Goal: Task Accomplishment & Management: Manage account settings

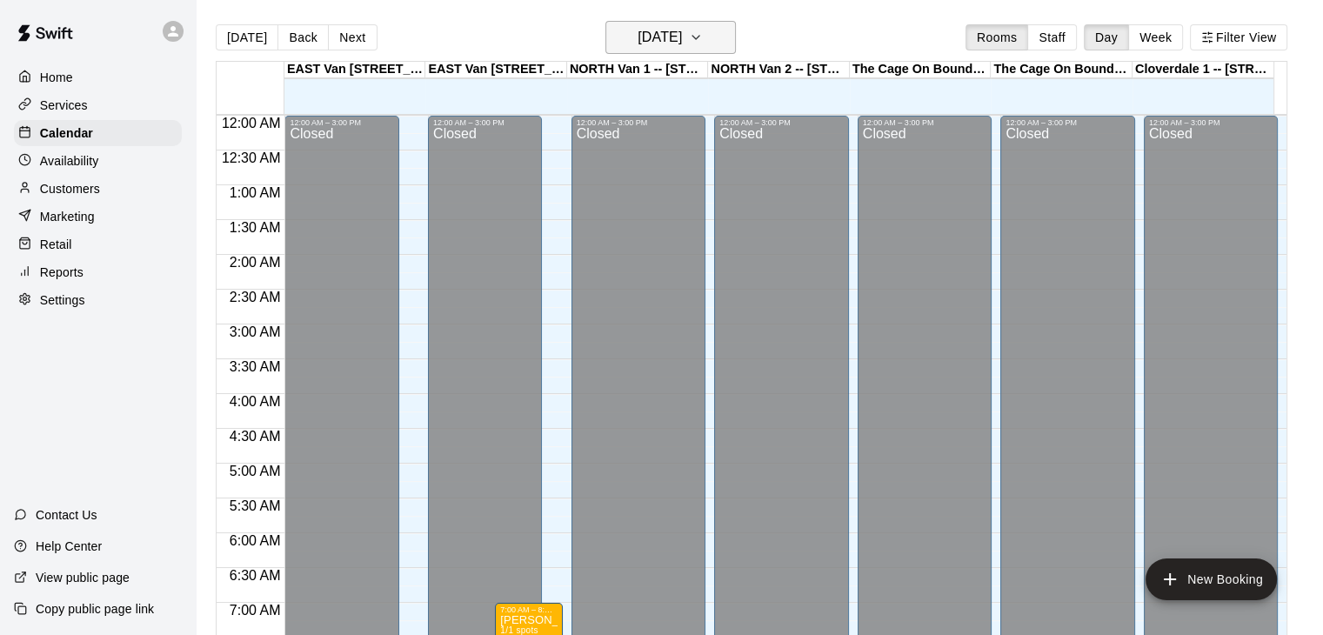
scroll to position [798, 0]
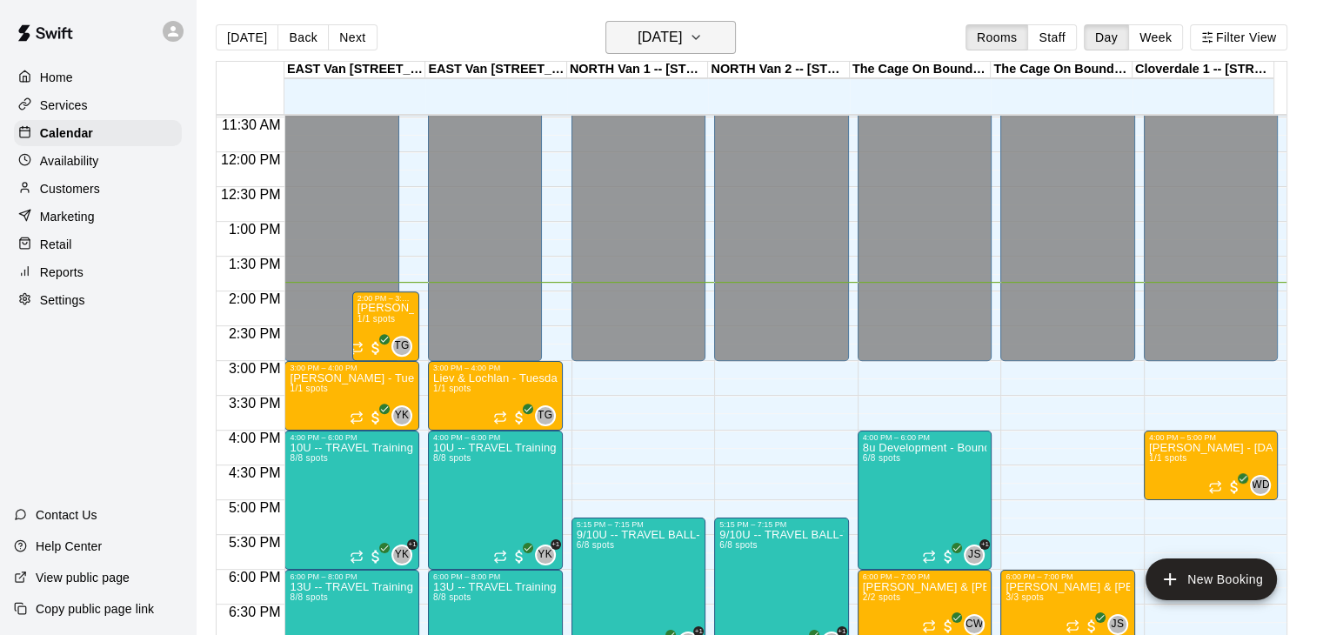
click at [703, 43] on icon "button" at bounding box center [696, 37] width 14 height 21
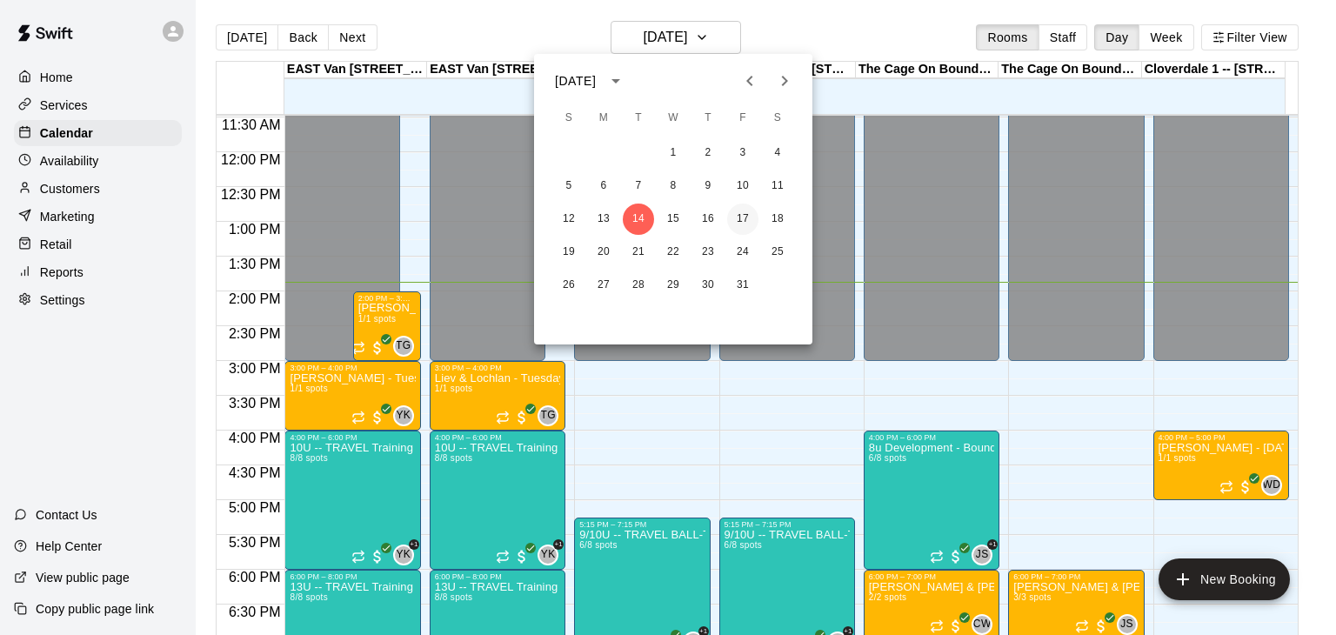
click at [742, 210] on button "17" at bounding box center [742, 219] width 31 height 31
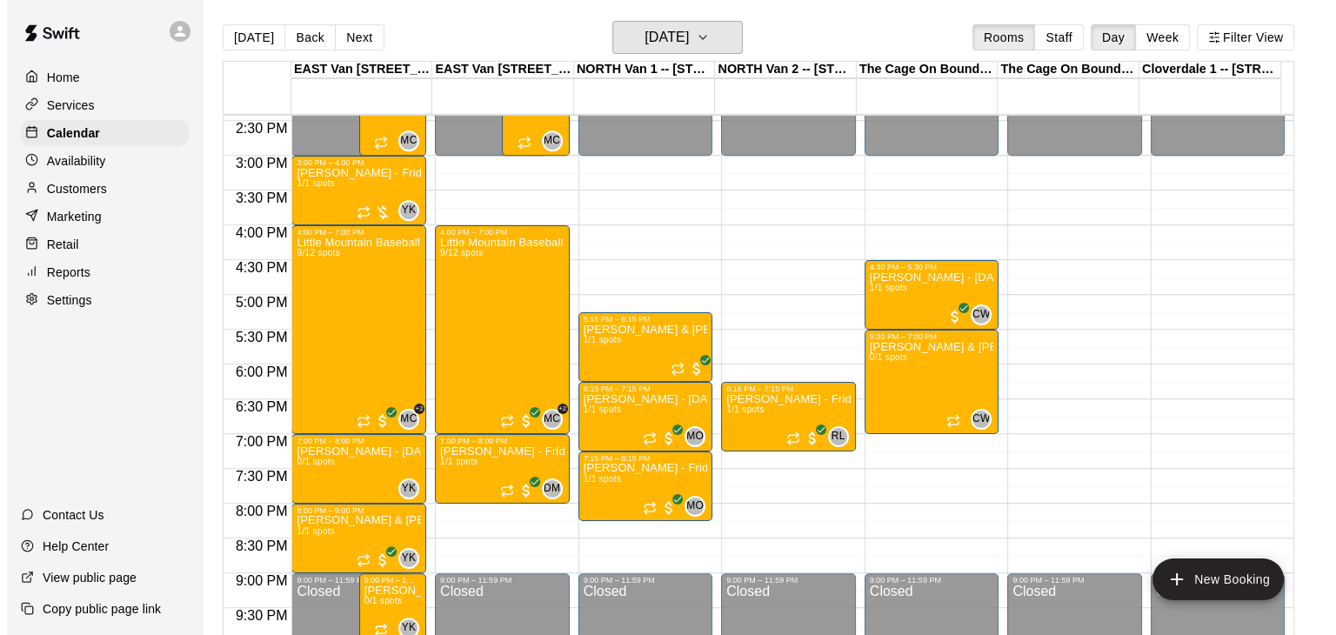
scroll to position [1008, 0]
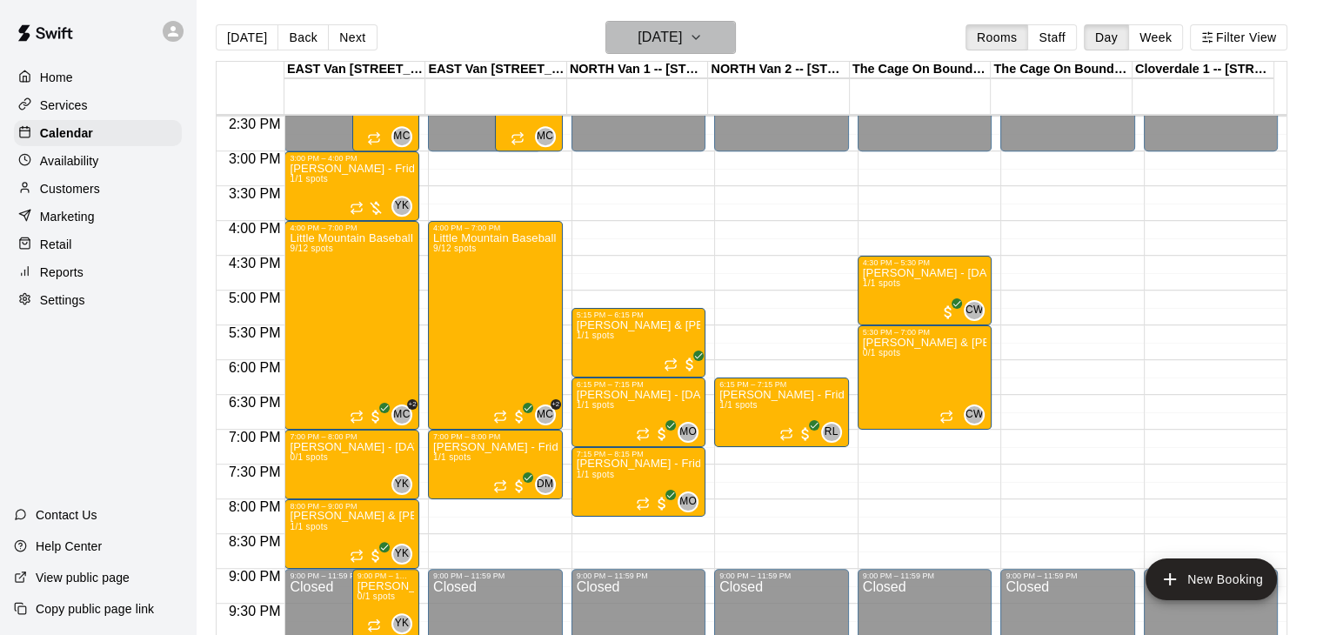
click at [728, 34] on button "[DATE]" at bounding box center [670, 37] width 130 height 33
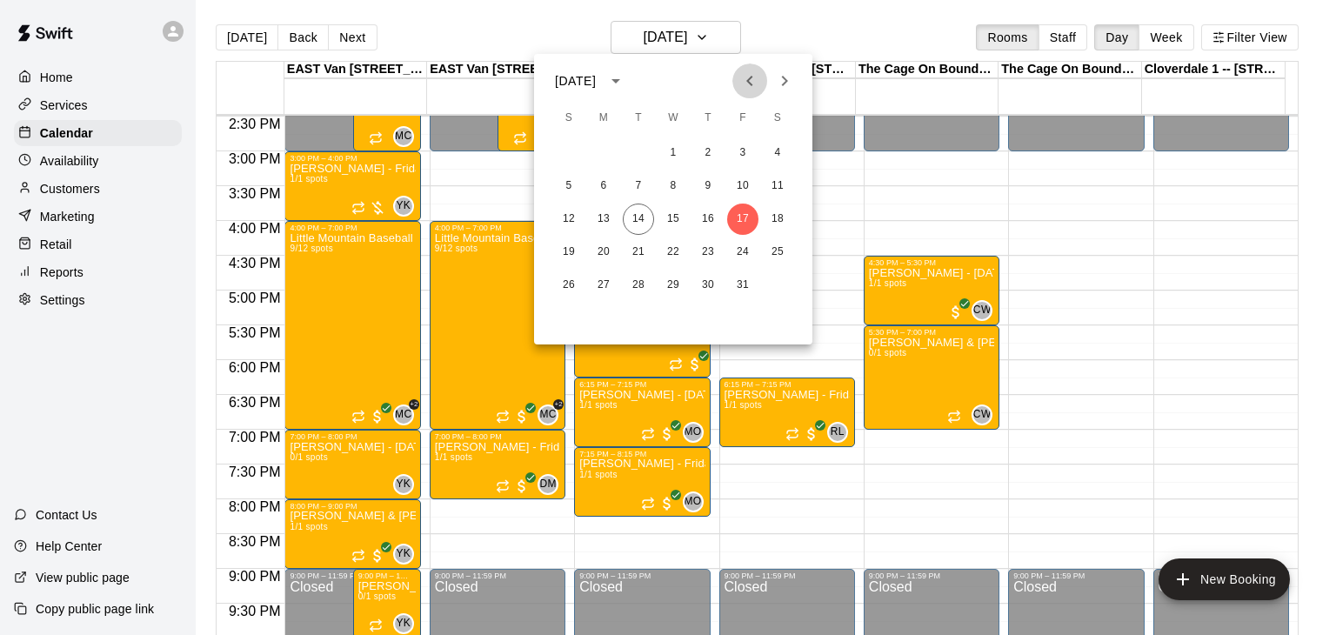
click at [745, 94] on button "Previous month" at bounding box center [749, 80] width 35 height 35
click at [781, 73] on icon "Next month" at bounding box center [784, 80] width 21 height 21
click at [670, 217] on button "15" at bounding box center [673, 219] width 31 height 31
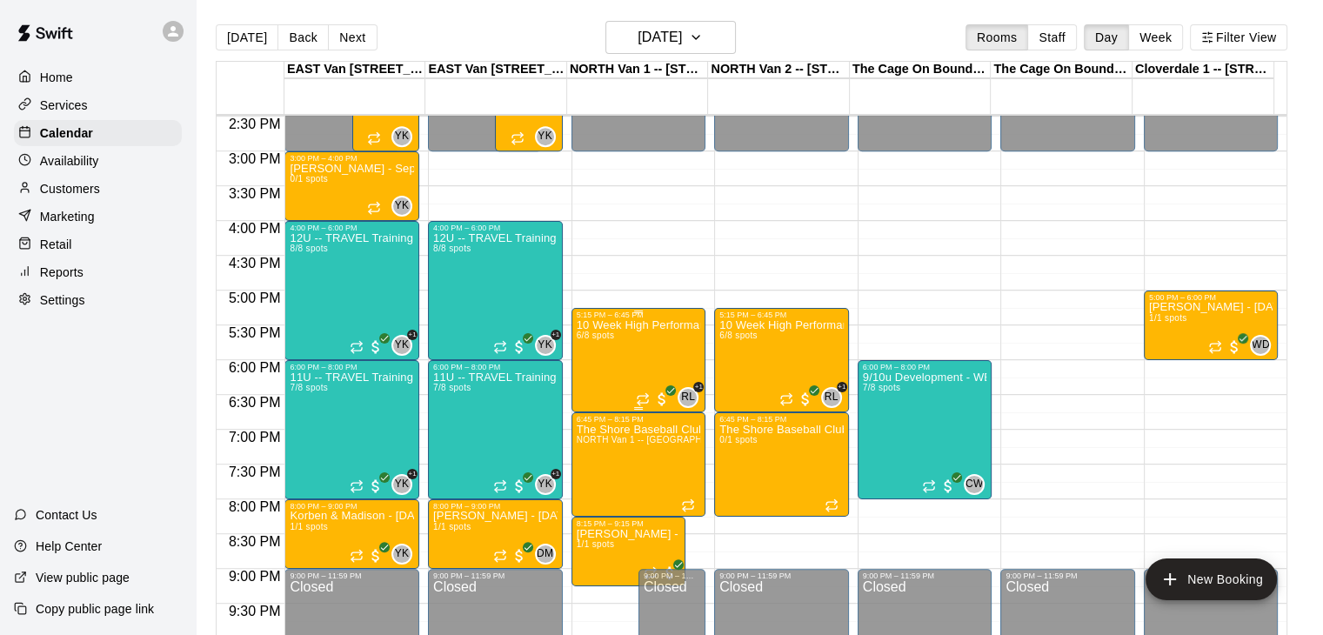
drag, startPoint x: 670, startPoint y: 370, endPoint x: 630, endPoint y: 357, distance: 42.1
click at [630, 357] on div "10 Week High Performance Training ( 2011 / 2012’s ) North Shore Baseball x T21 …" at bounding box center [639, 636] width 124 height 635
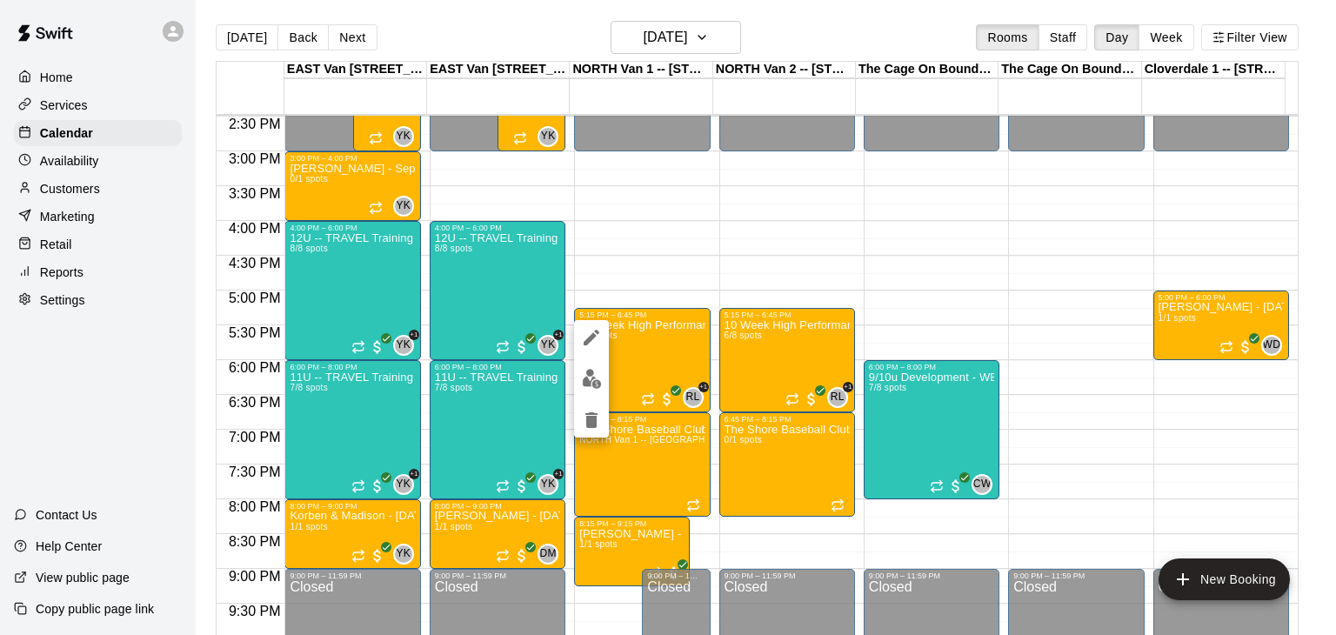
click at [592, 334] on icon "edit" at bounding box center [592, 338] width 16 height 16
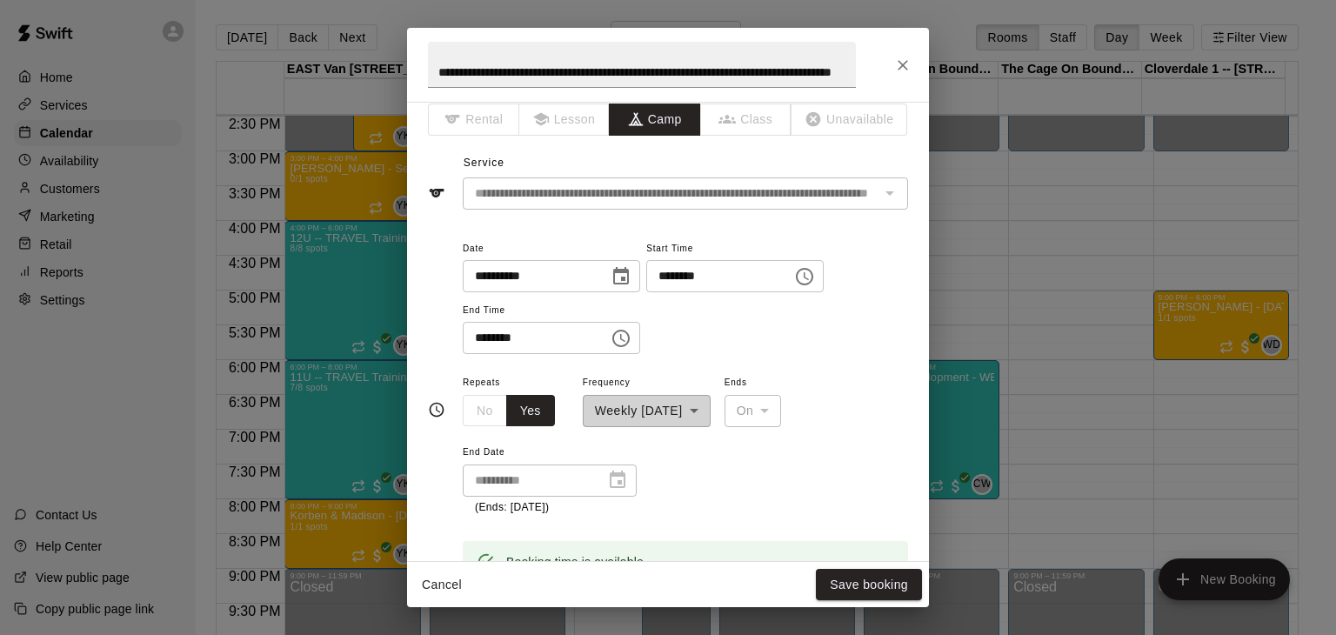
scroll to position [0, 0]
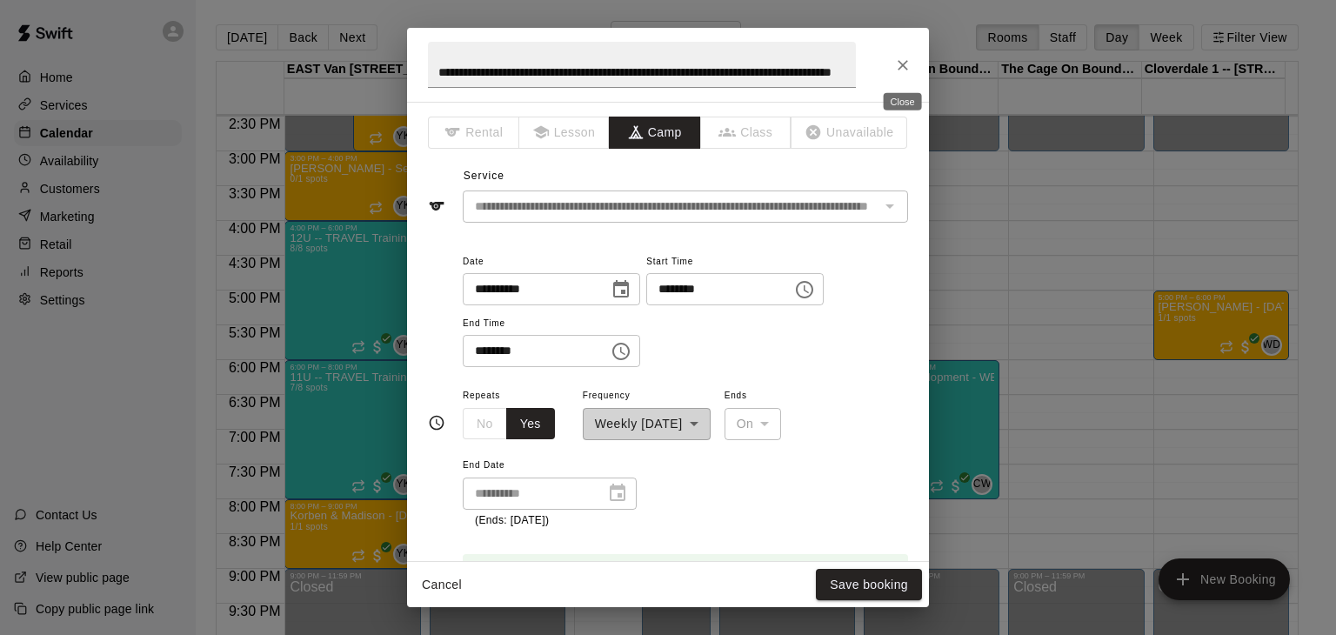
click at [902, 63] on icon "Close" at bounding box center [902, 65] width 17 height 17
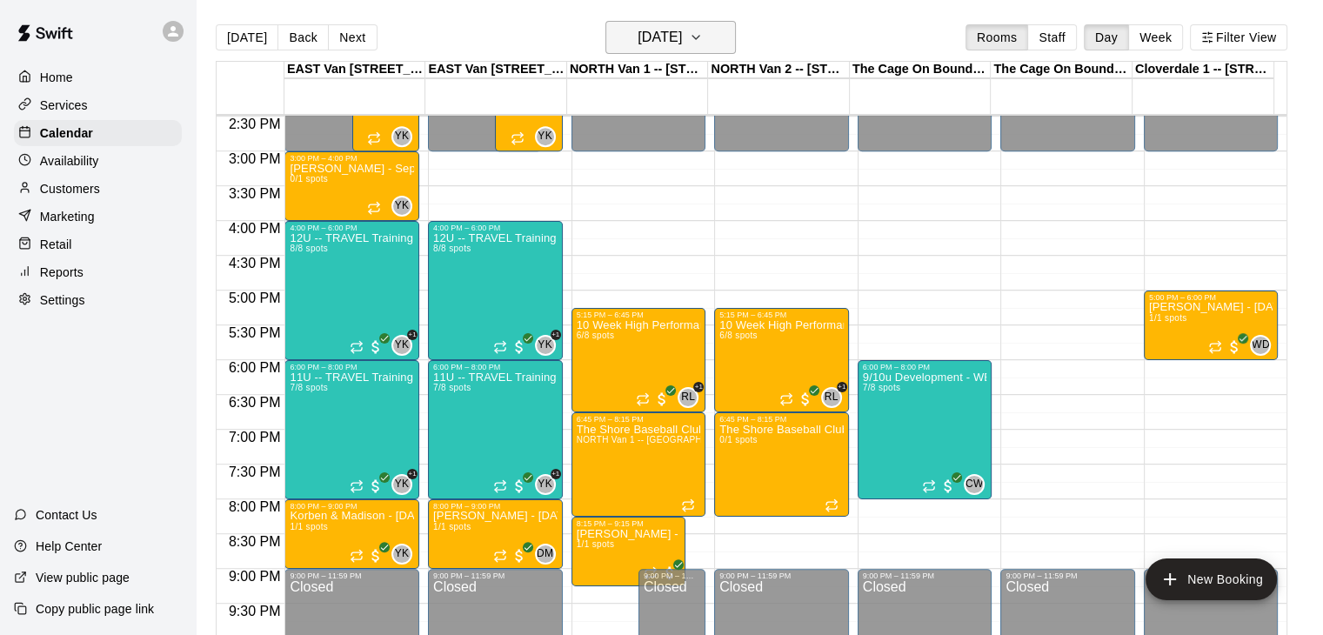
click at [699, 37] on icon "button" at bounding box center [695, 37] width 7 height 3
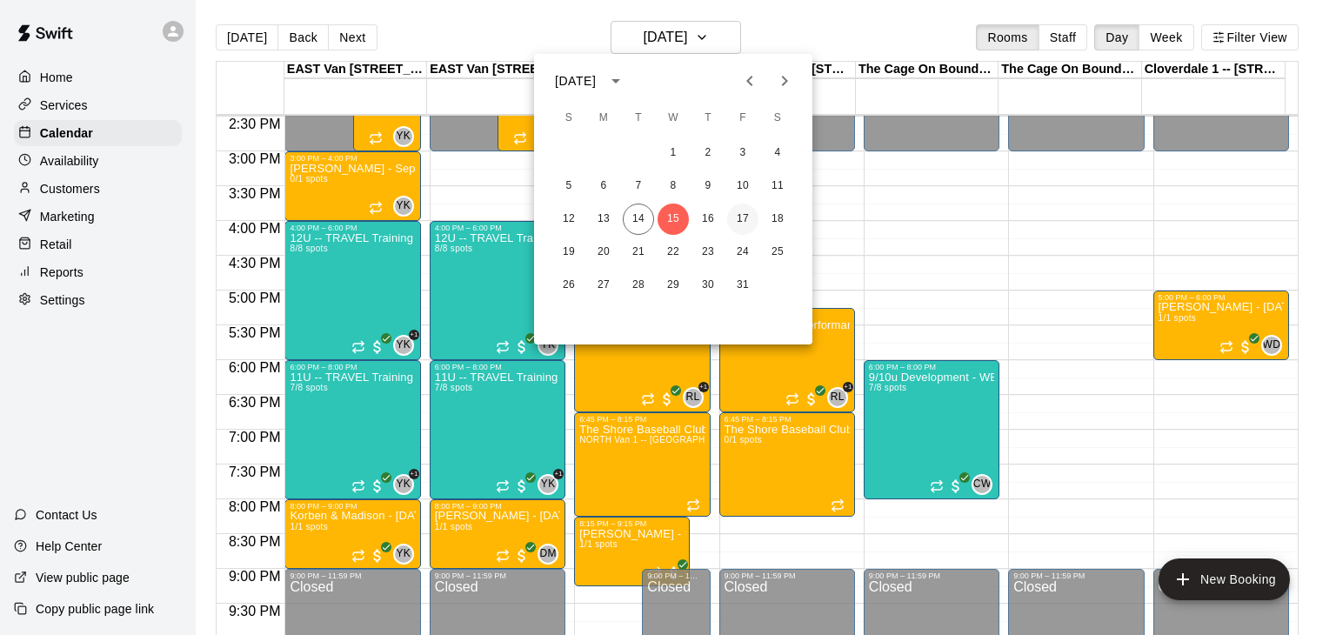
click at [741, 216] on button "17" at bounding box center [742, 219] width 31 height 31
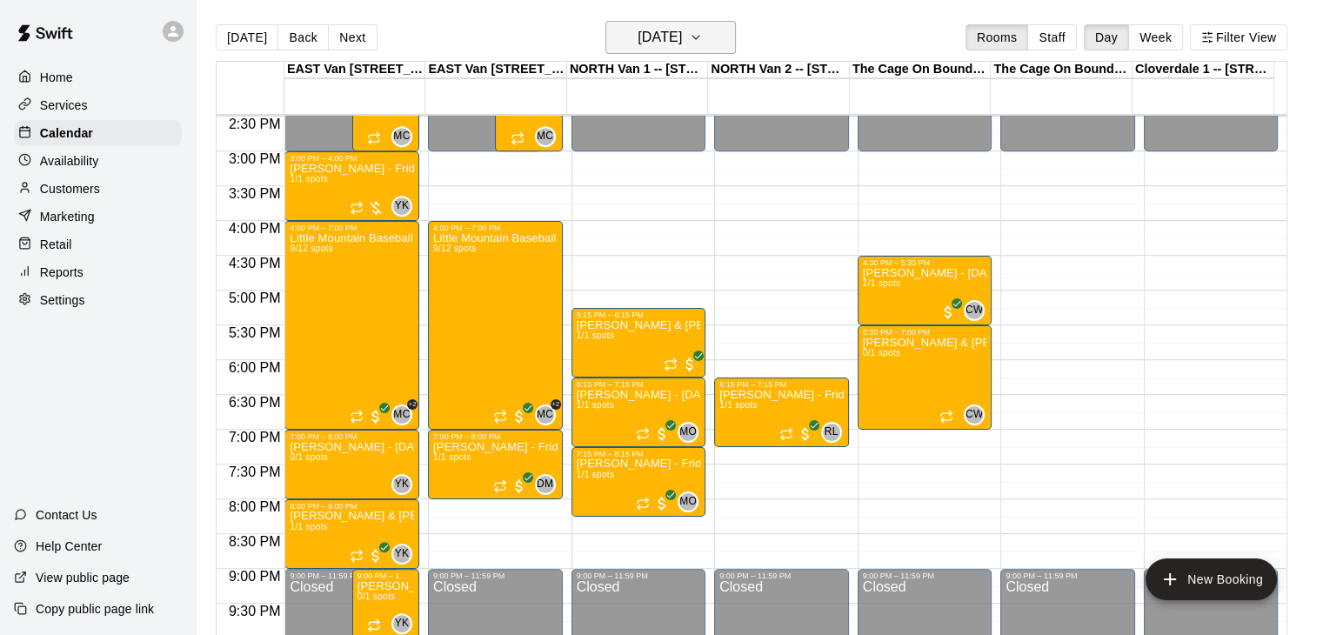
click at [703, 39] on icon "button" at bounding box center [696, 37] width 14 height 21
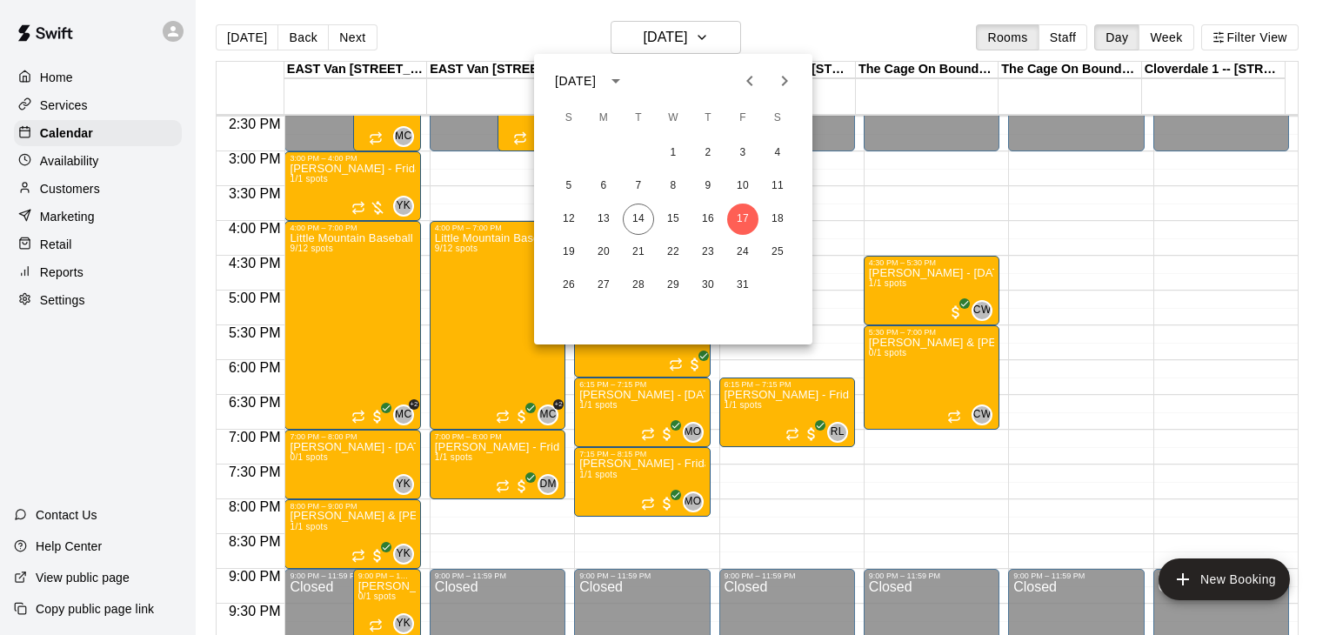
click at [778, 354] on div at bounding box center [668, 317] width 1336 height 635
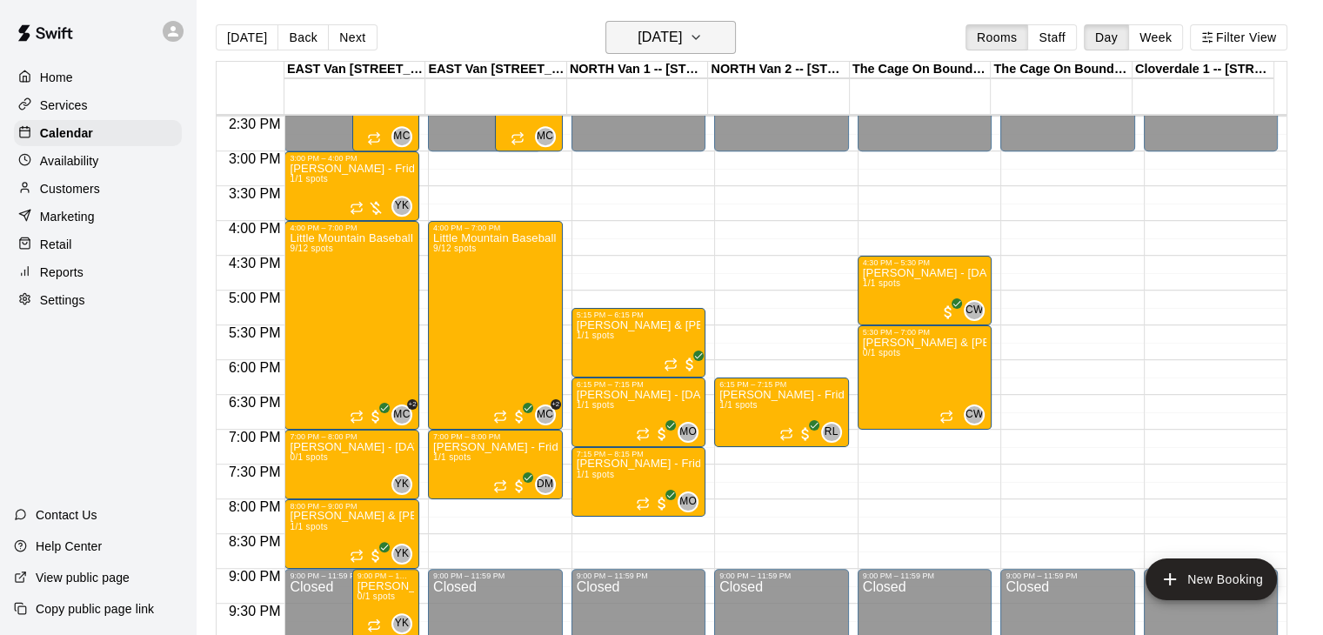
click at [726, 23] on button "[DATE]" at bounding box center [670, 37] width 130 height 33
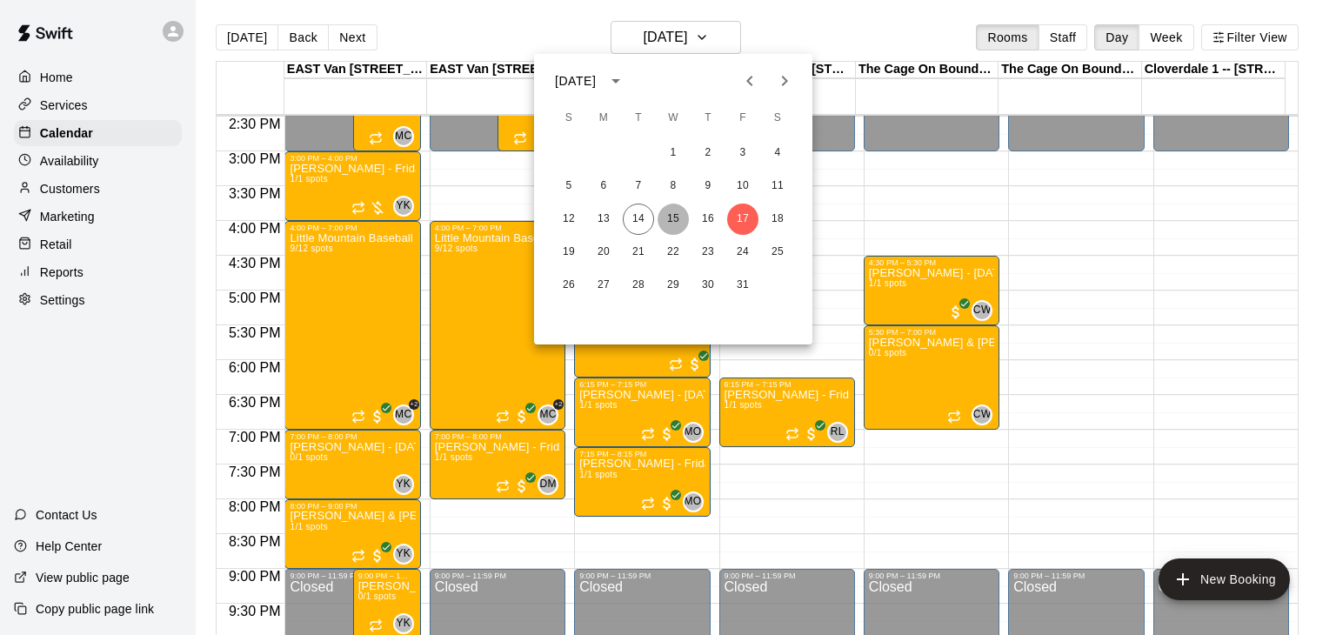
click at [672, 218] on button "15" at bounding box center [673, 219] width 31 height 31
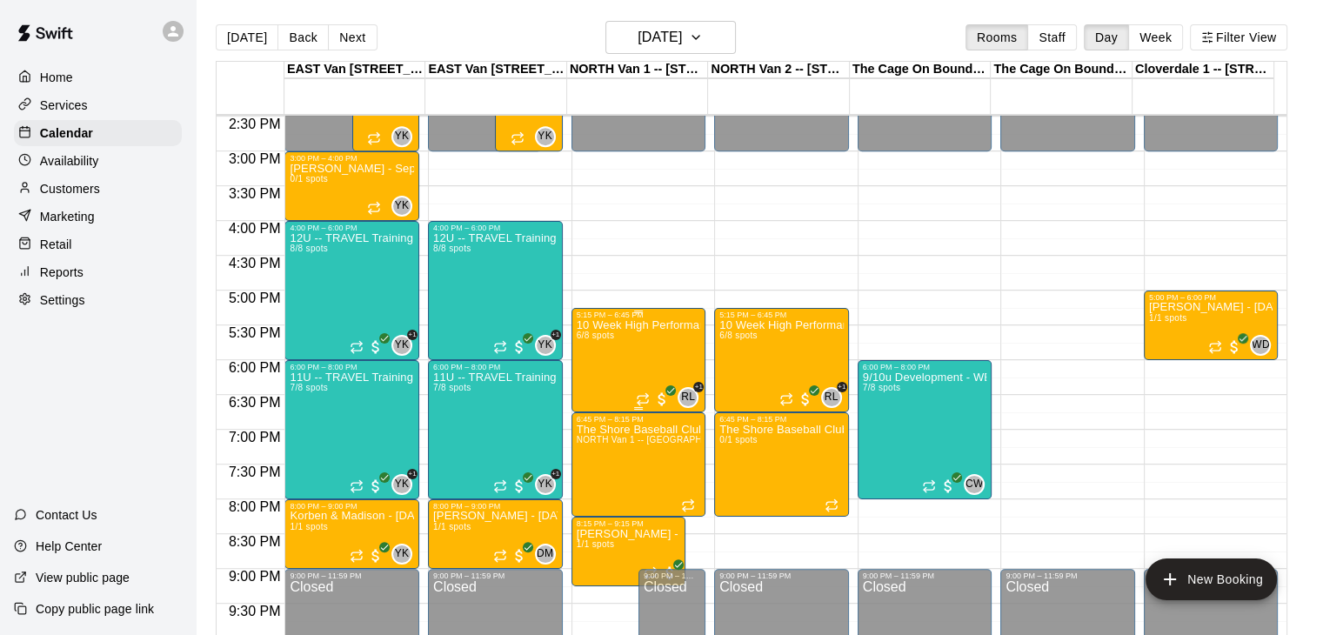
click at [643, 338] on div "10 Week High Performance Training ( 2011 / 2012’s ) North Shore Baseball x T21 …" at bounding box center [639, 636] width 124 height 635
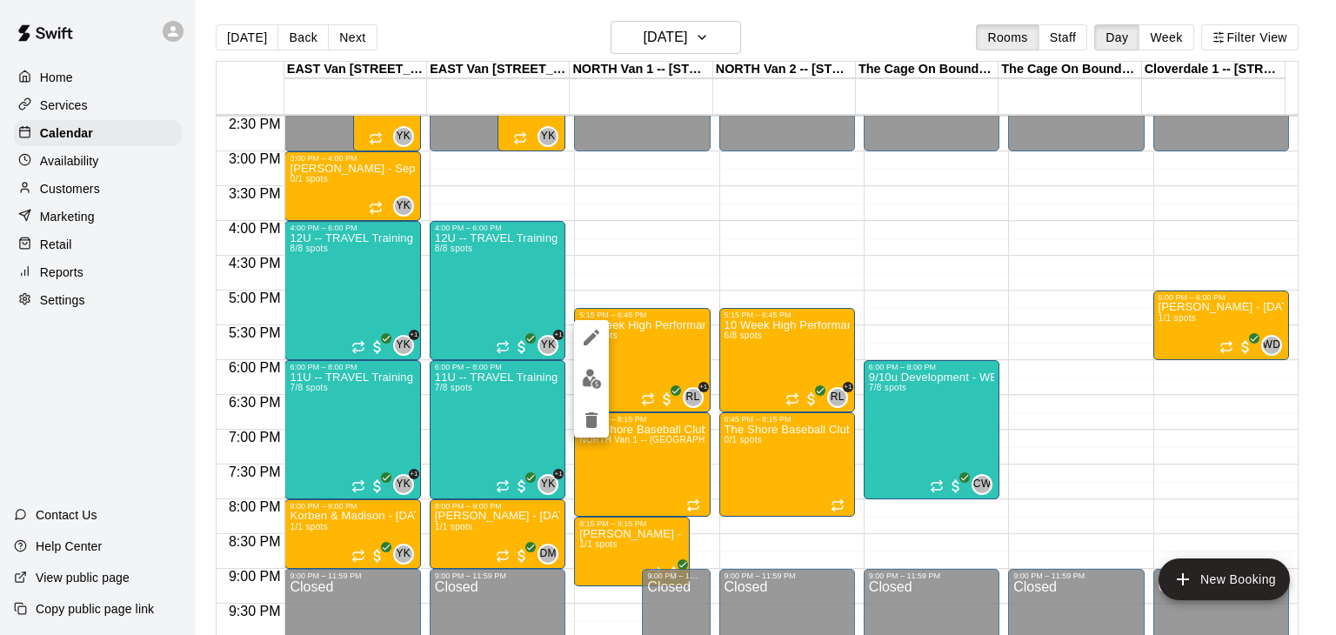
click at [639, 240] on div at bounding box center [668, 317] width 1336 height 635
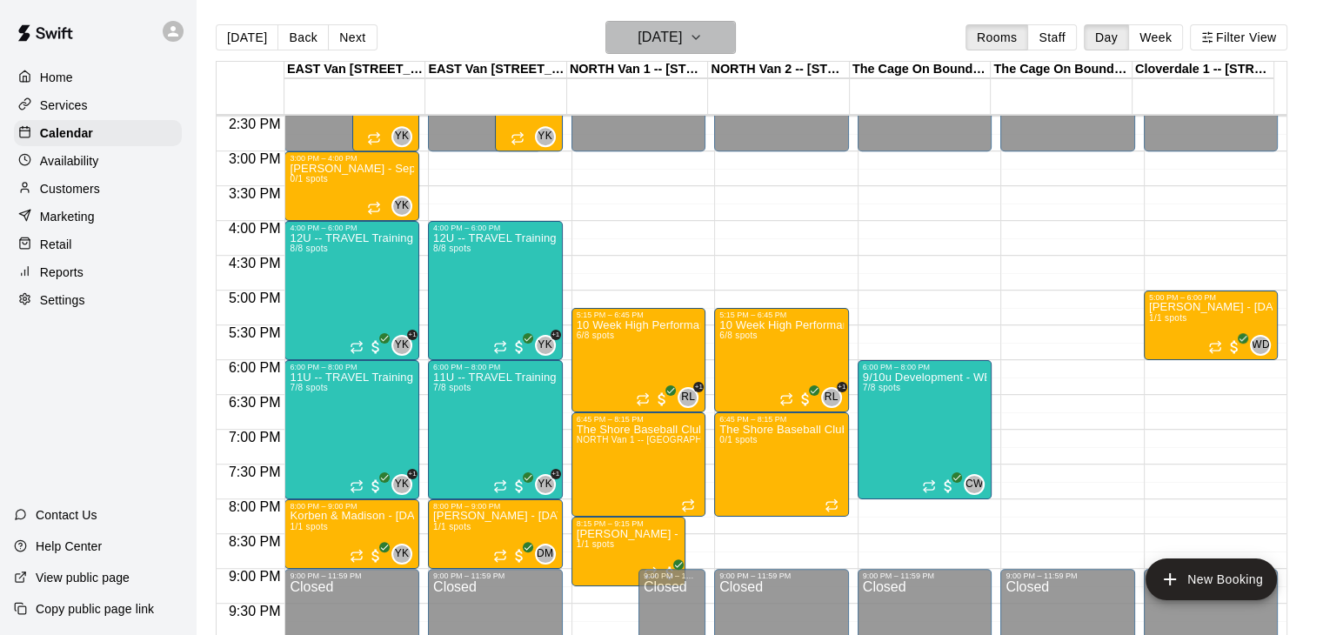
click at [703, 37] on icon "button" at bounding box center [696, 37] width 14 height 21
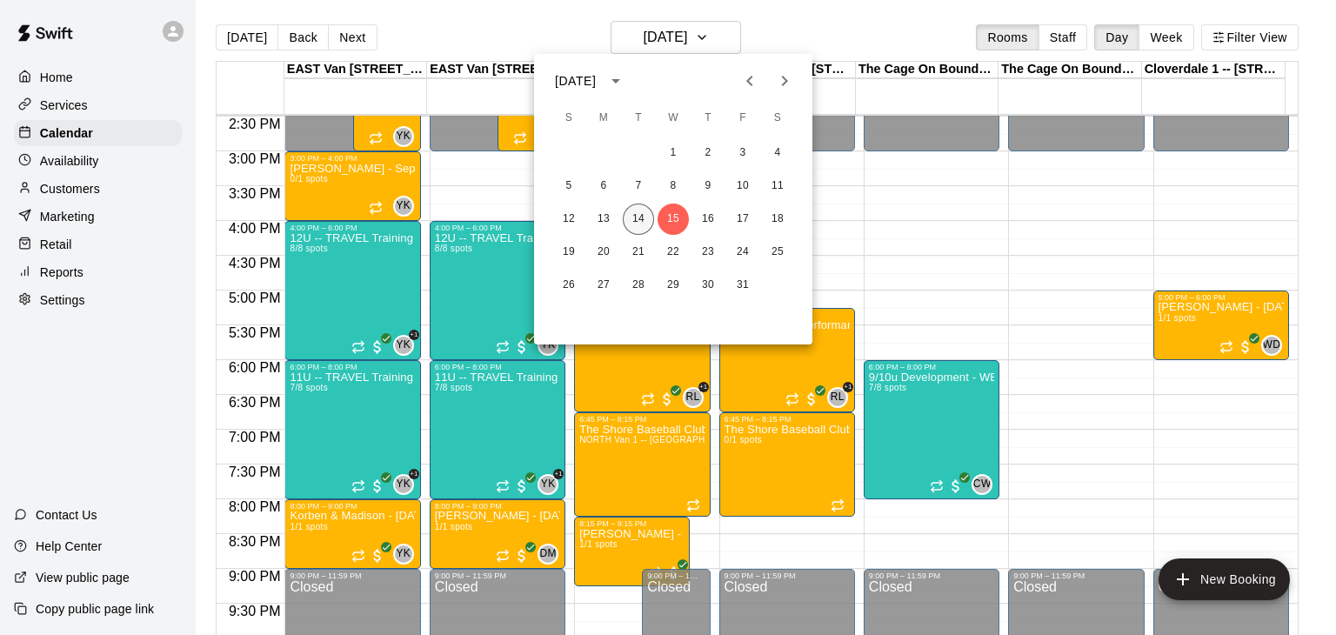
click at [637, 217] on button "14" at bounding box center [638, 219] width 31 height 31
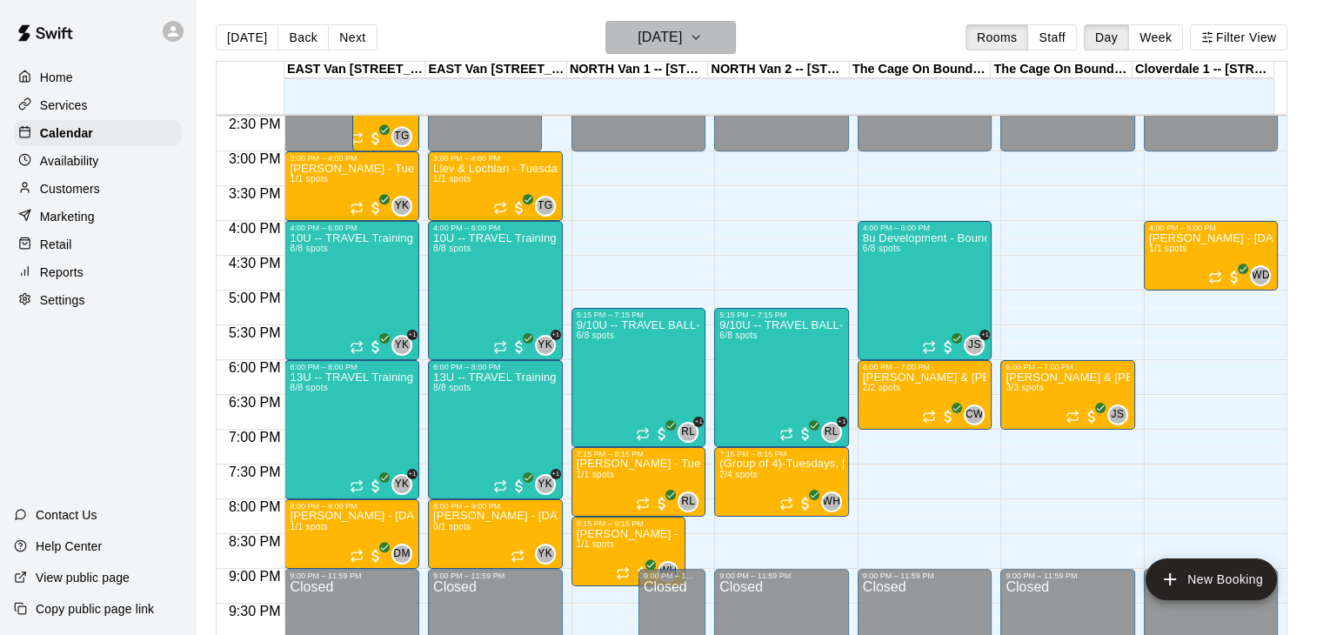
click at [703, 39] on icon "button" at bounding box center [696, 37] width 14 height 21
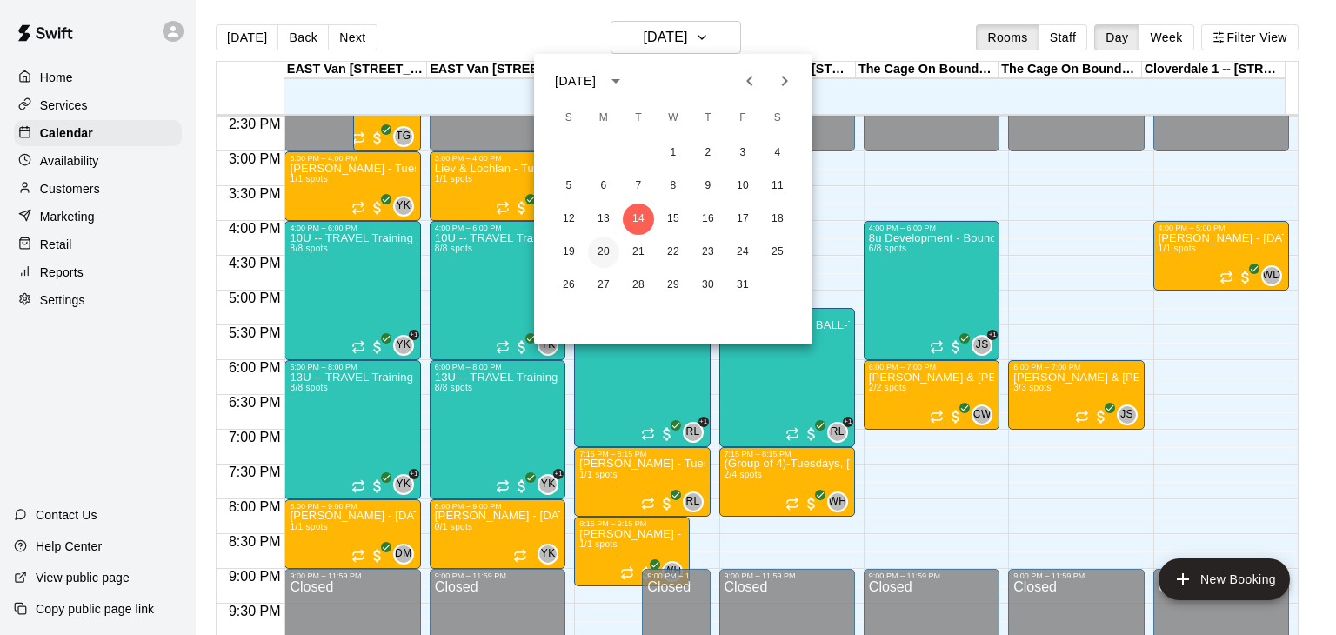
click at [605, 251] on button "20" at bounding box center [603, 252] width 31 height 31
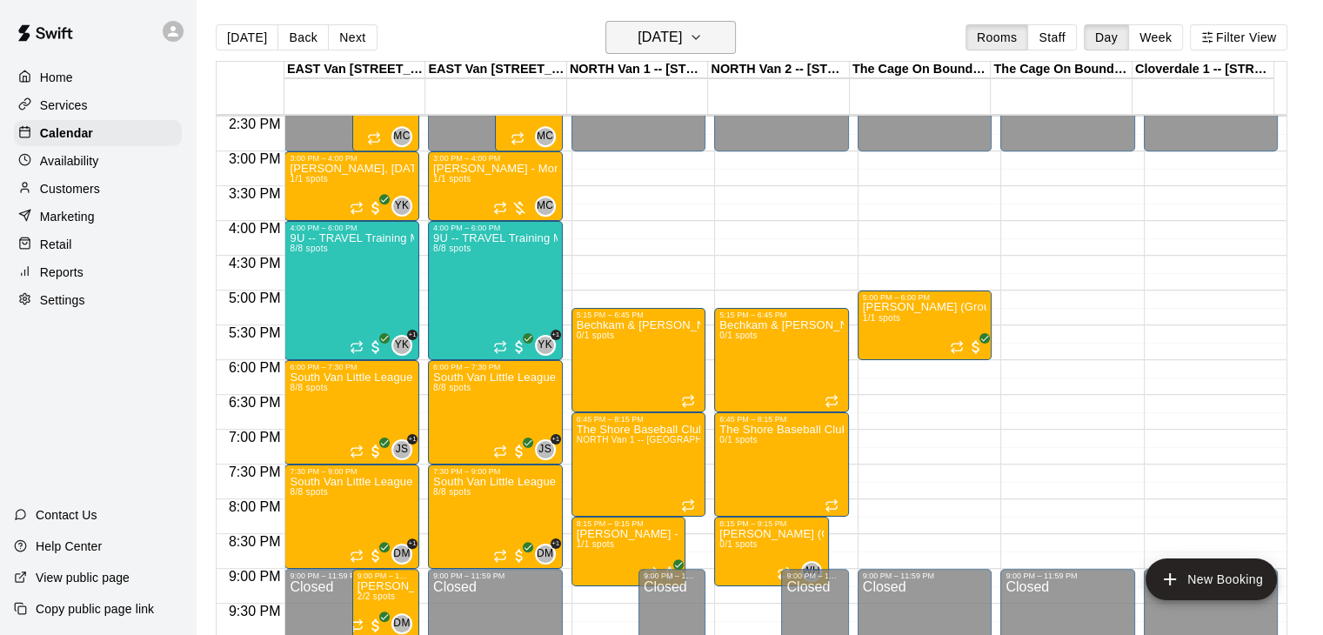
click at [703, 40] on icon "button" at bounding box center [696, 37] width 14 height 21
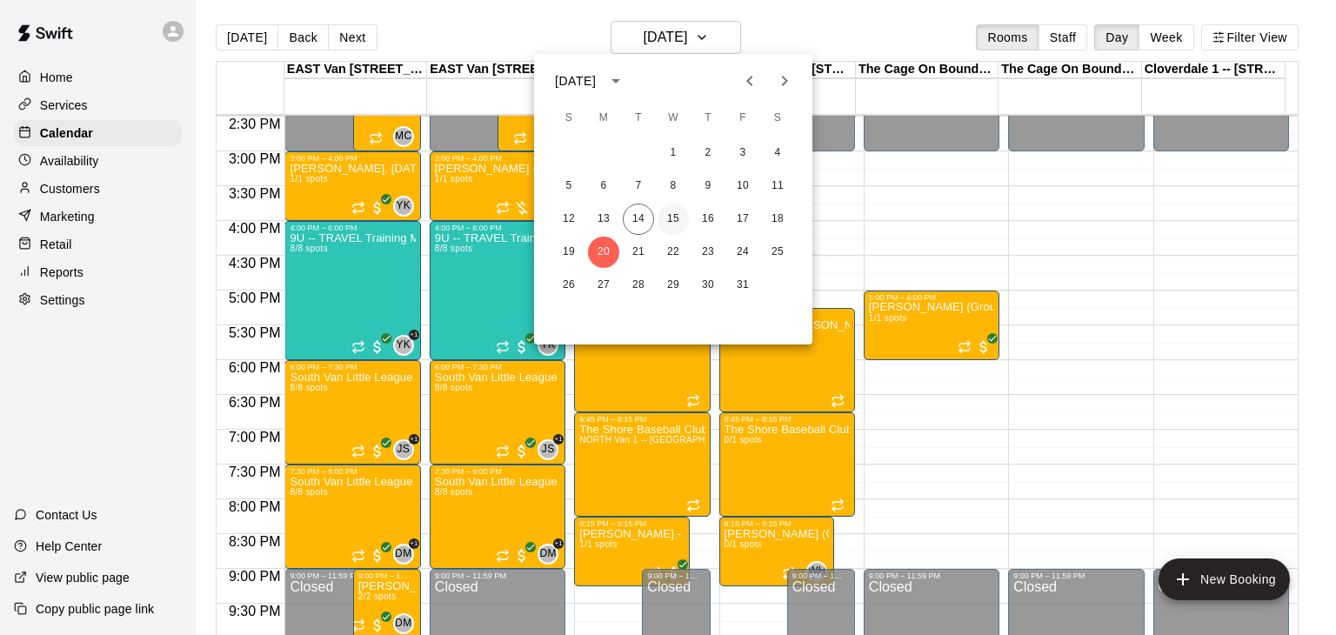
click at [677, 218] on button "15" at bounding box center [673, 219] width 31 height 31
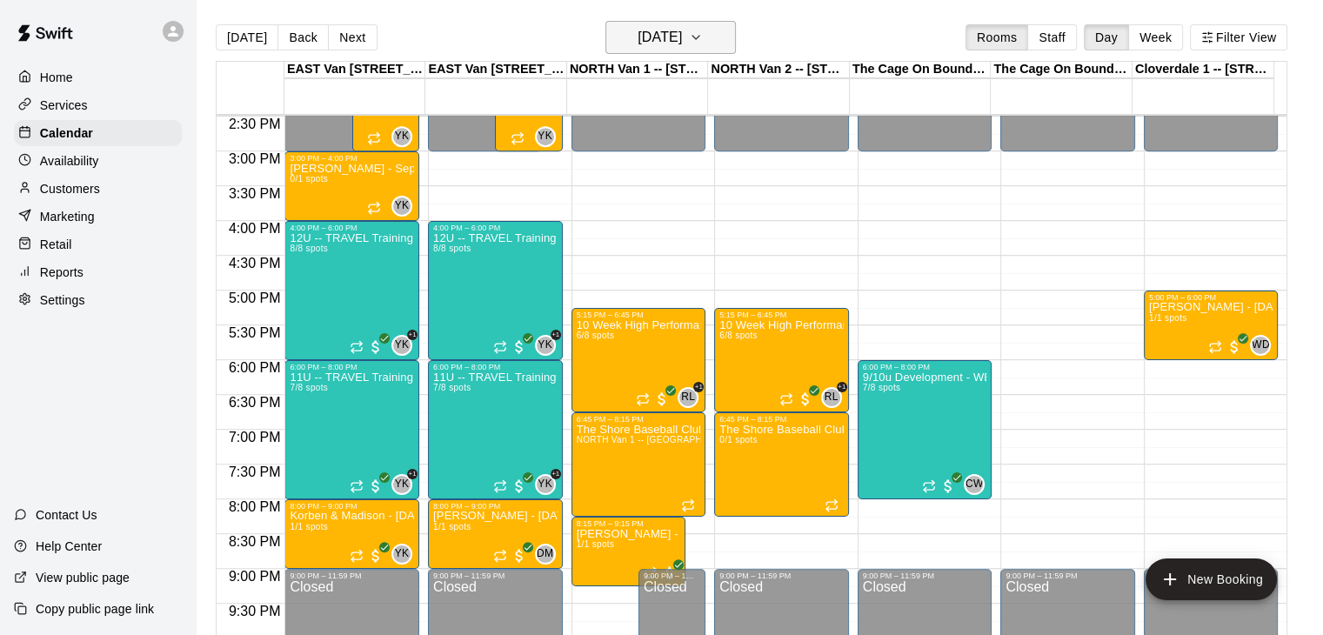
click at [703, 38] on icon "button" at bounding box center [696, 37] width 14 height 21
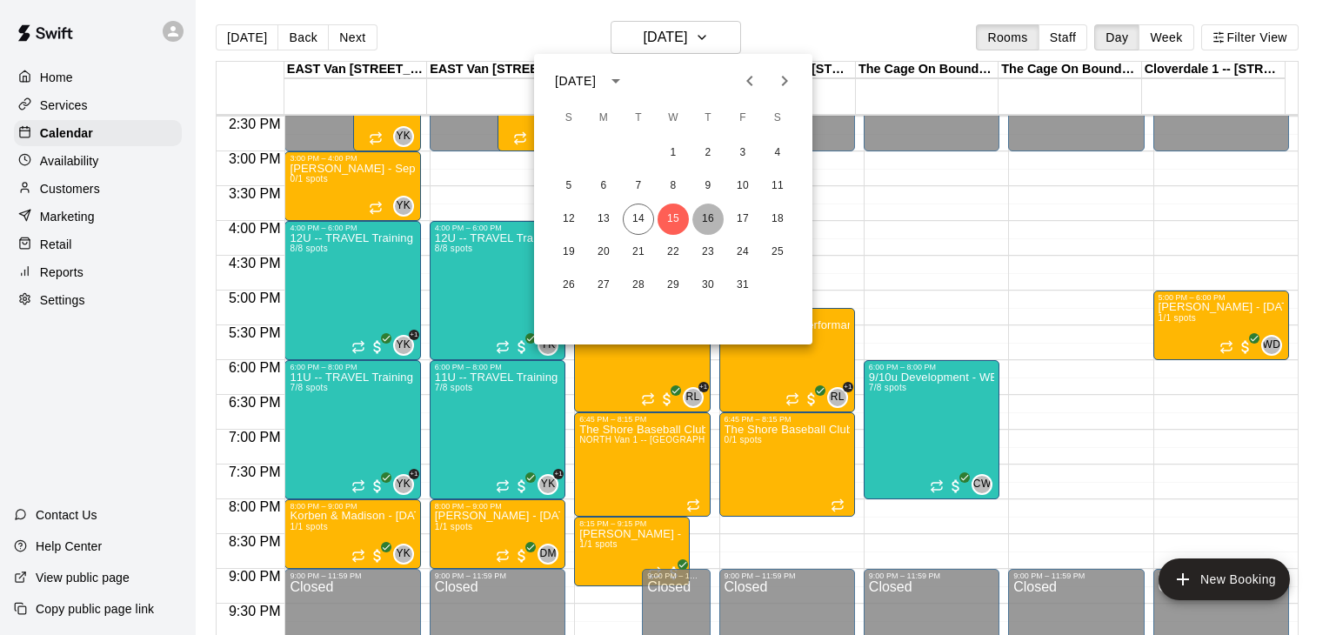
click at [708, 226] on button "16" at bounding box center [707, 219] width 31 height 31
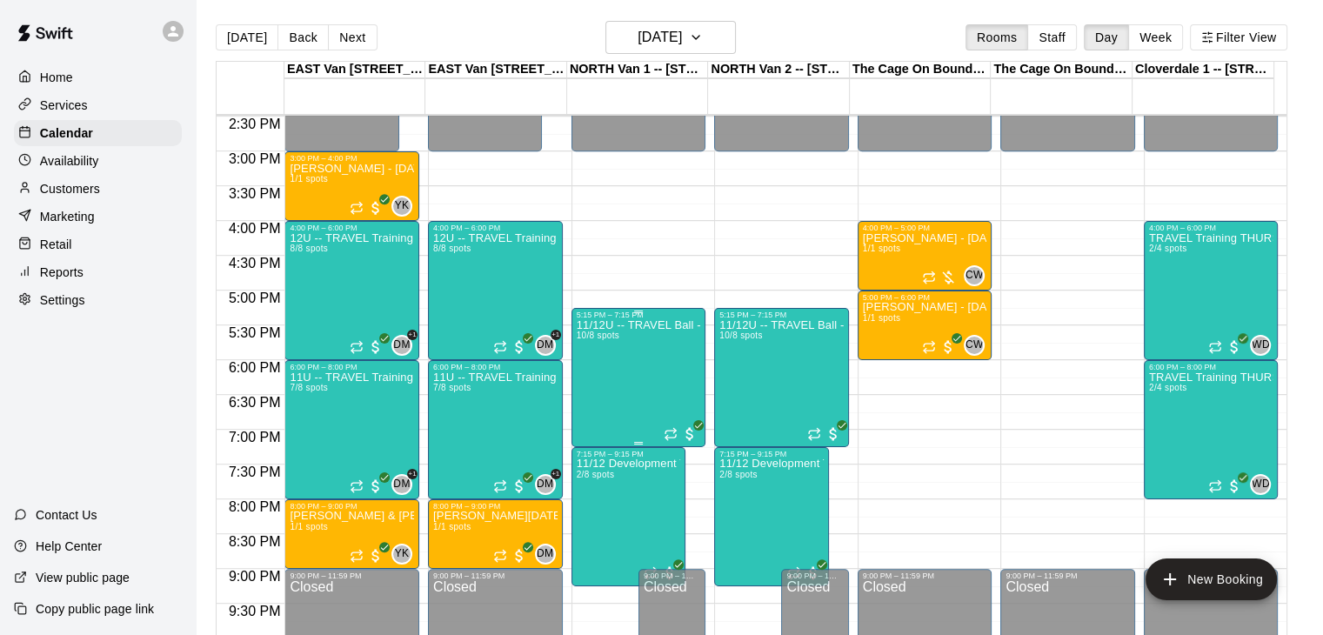
click at [647, 355] on div "11/12U -- TRAVEL Ball - Thursdays @ [GEOGRAPHIC_DATA] 10/8 spots" at bounding box center [639, 636] width 124 height 635
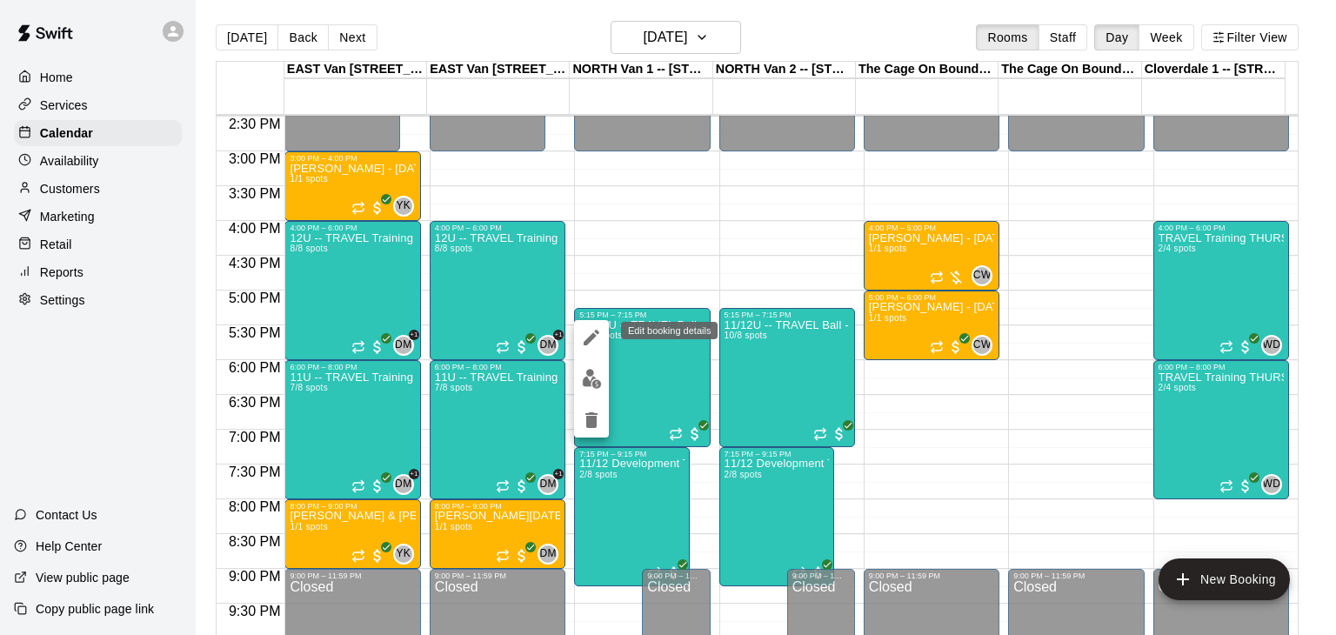
click at [592, 331] on icon "edit" at bounding box center [591, 337] width 21 height 21
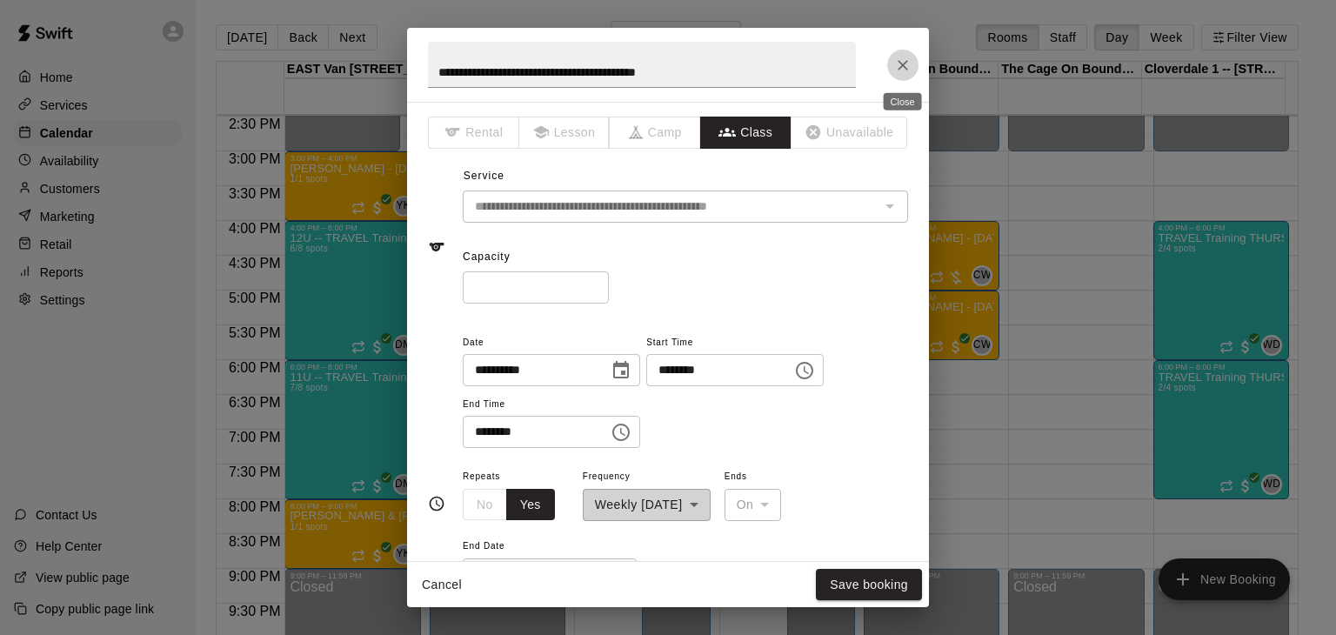
click at [897, 70] on icon "Close" at bounding box center [902, 65] width 17 height 17
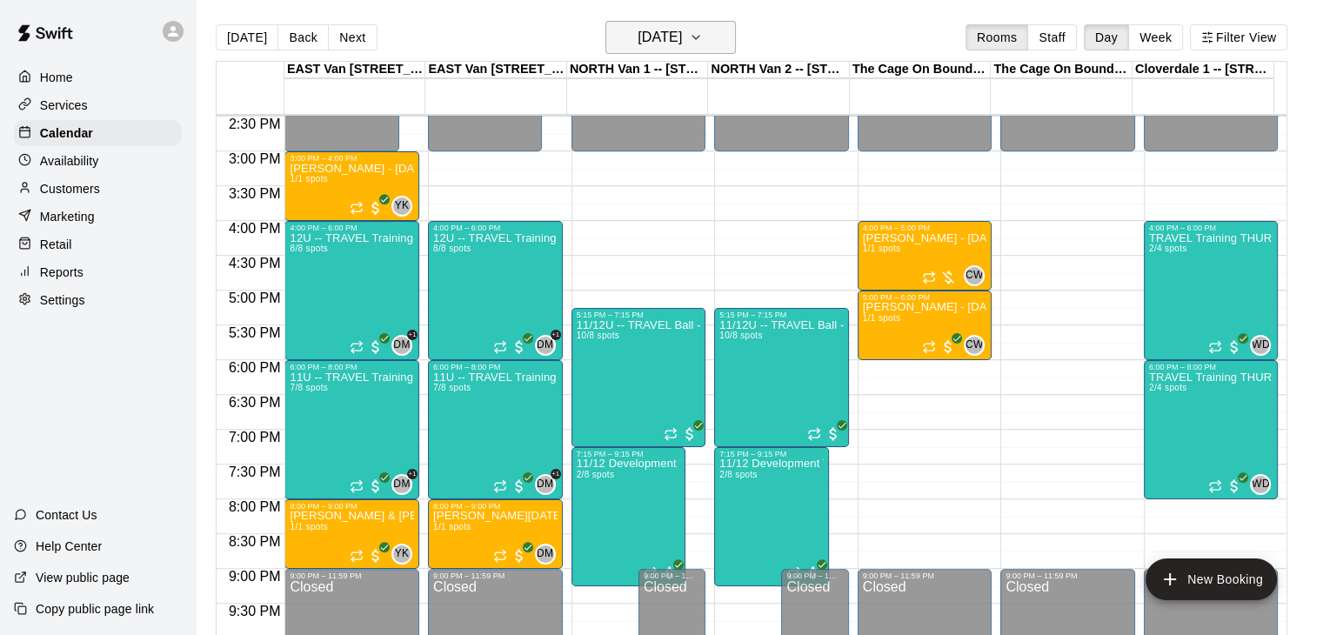
click at [703, 29] on icon "button" at bounding box center [696, 37] width 14 height 21
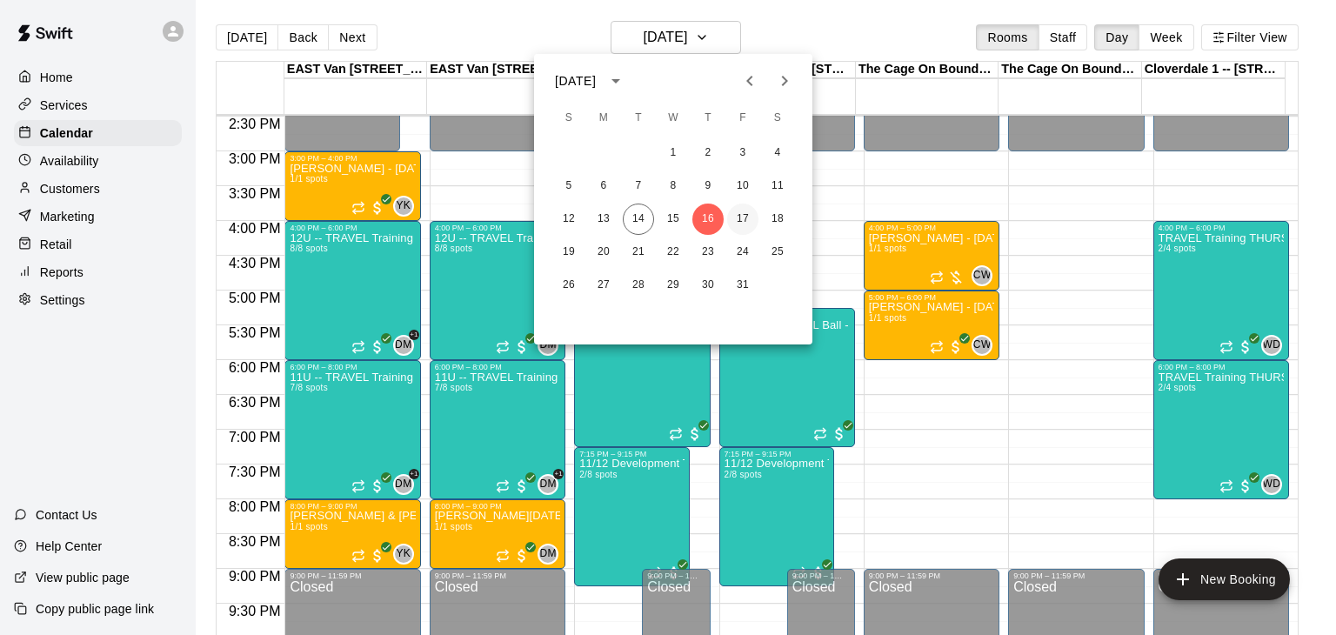
click at [752, 218] on button "17" at bounding box center [742, 219] width 31 height 31
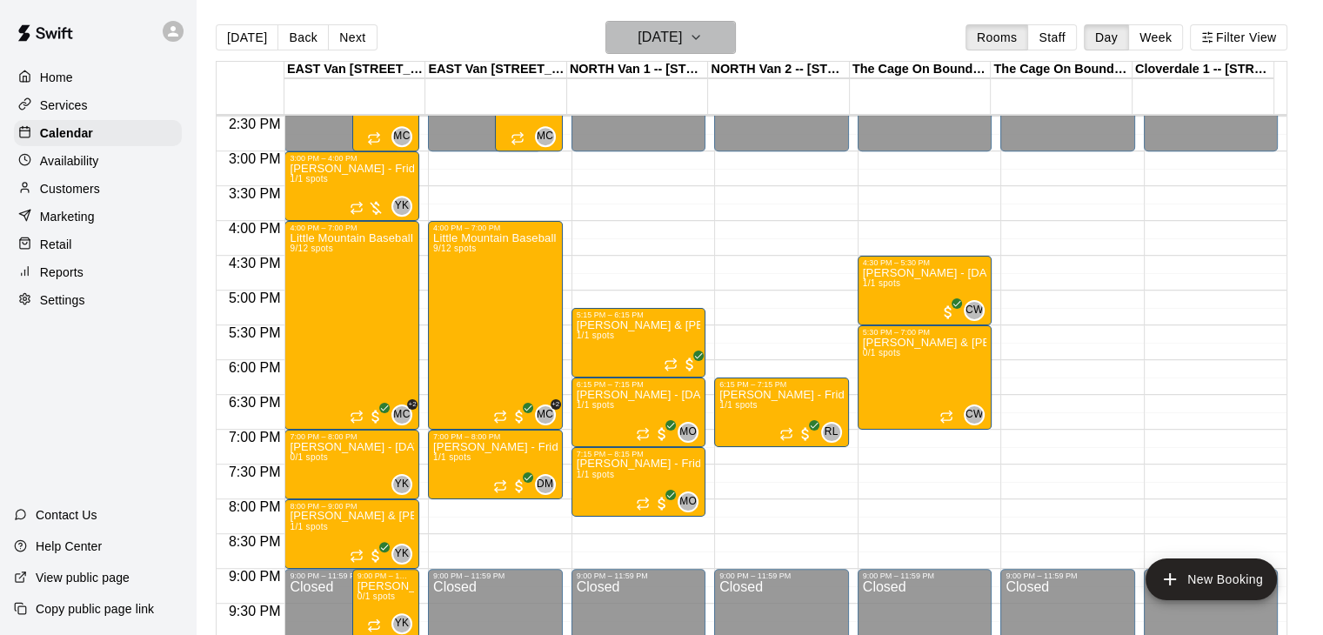
click at [703, 35] on icon "button" at bounding box center [696, 37] width 14 height 21
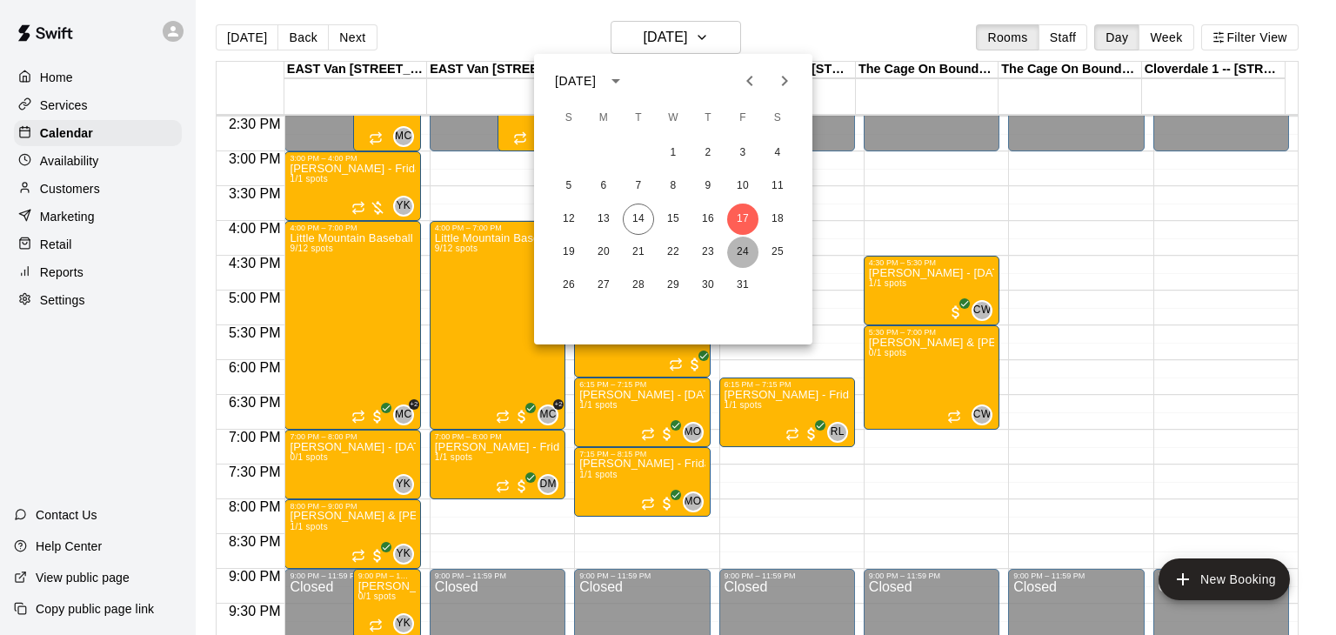
click at [744, 251] on button "24" at bounding box center [742, 252] width 31 height 31
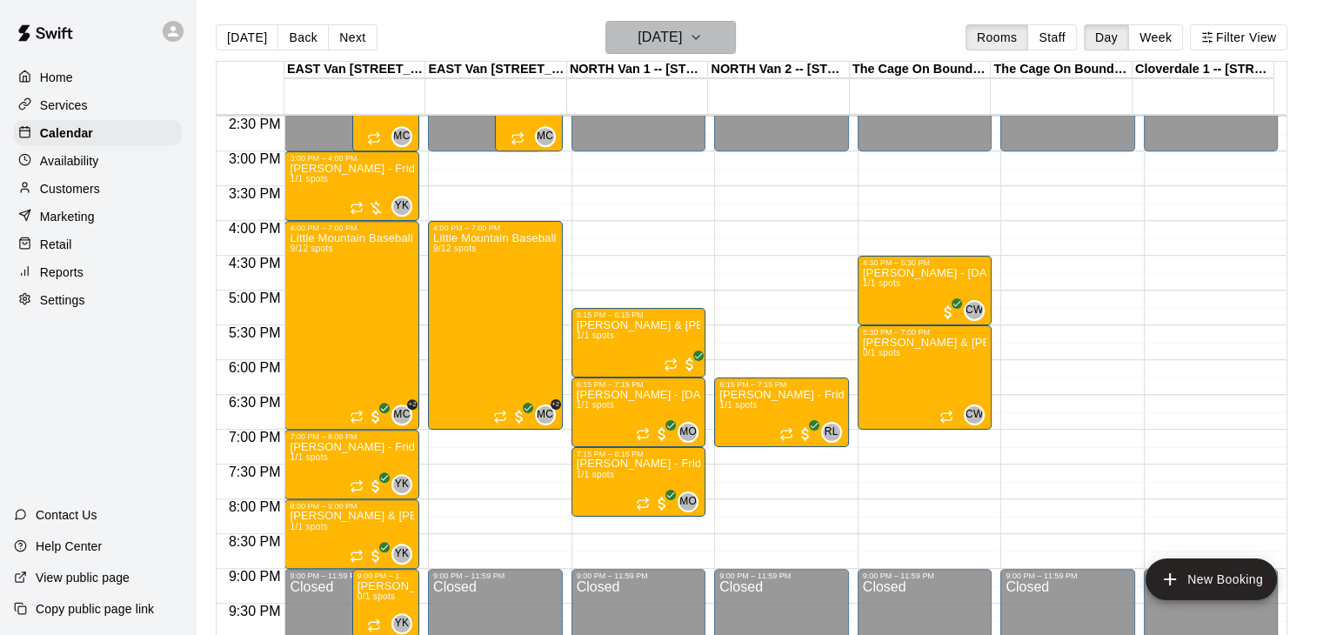
click at [703, 34] on icon "button" at bounding box center [696, 37] width 14 height 21
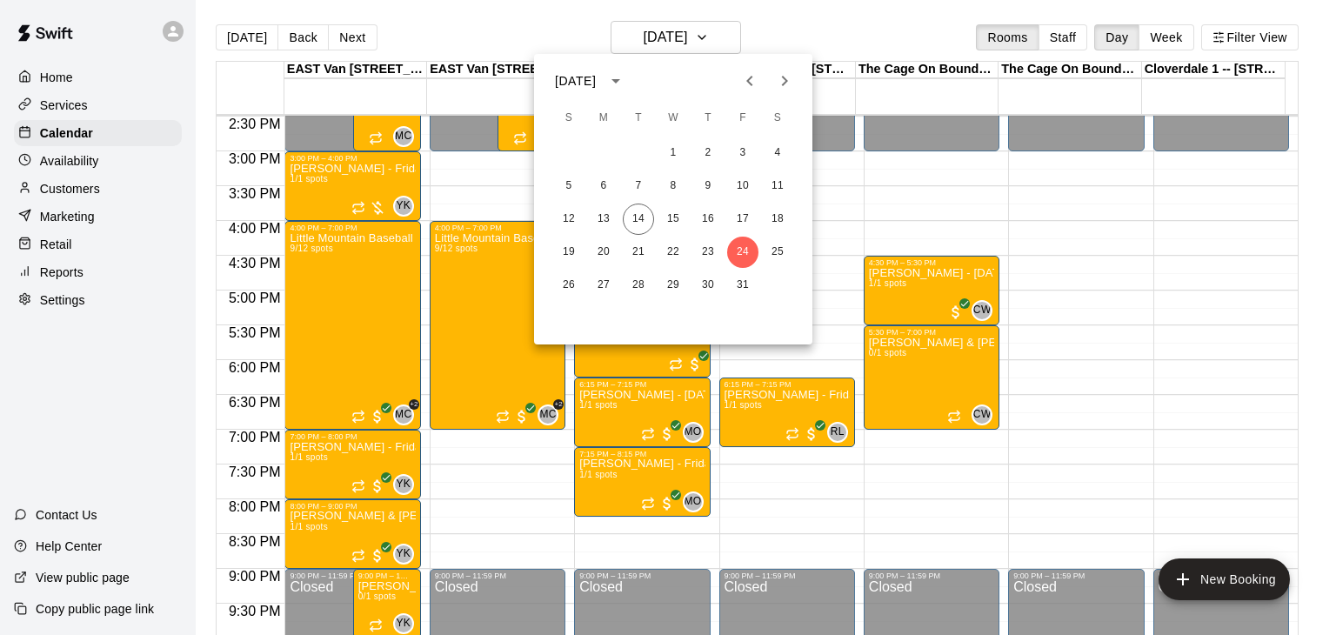
click at [787, 84] on icon "Next month" at bounding box center [784, 80] width 21 height 21
click at [742, 182] on button "7" at bounding box center [742, 185] width 31 height 31
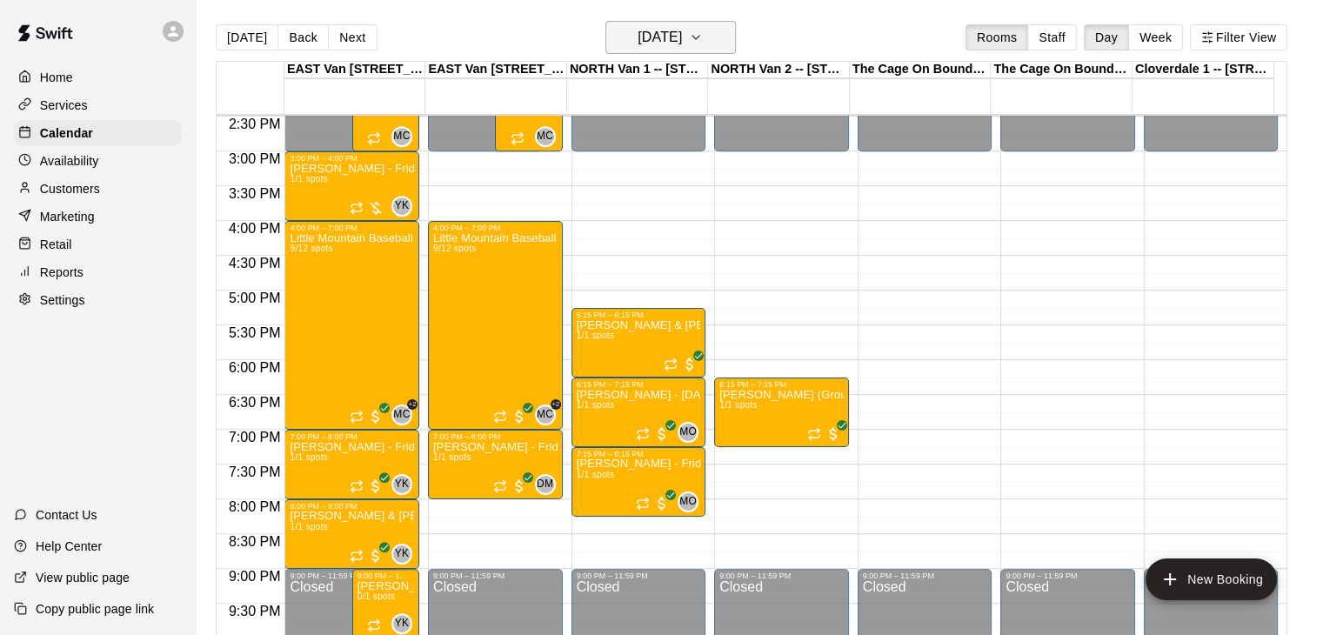
click at [703, 38] on icon "button" at bounding box center [696, 37] width 14 height 21
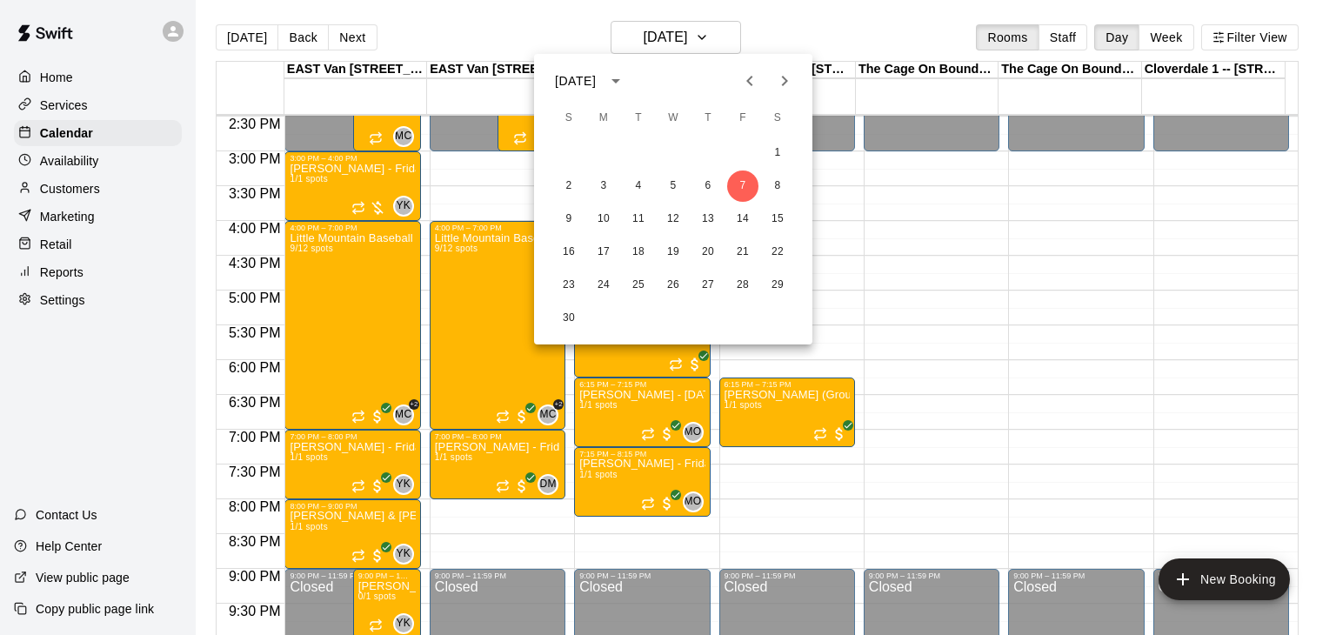
click at [758, 78] on icon "Previous month" at bounding box center [749, 80] width 21 height 21
click at [609, 251] on button "20" at bounding box center [603, 252] width 31 height 31
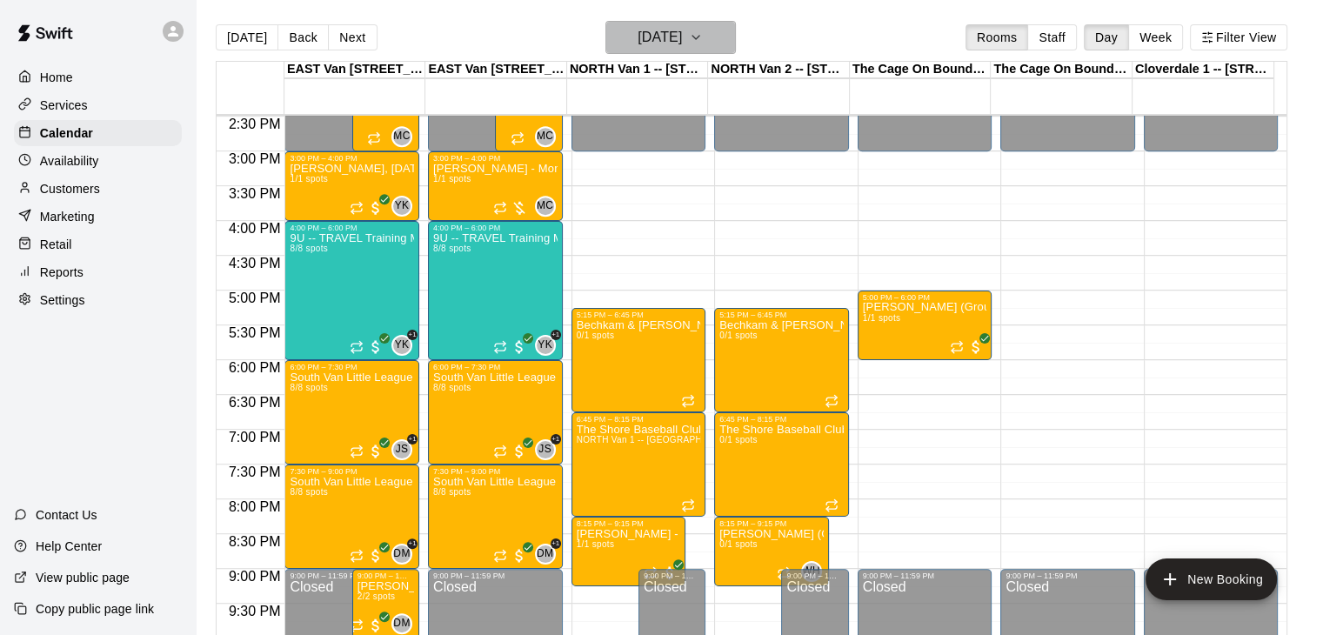
click at [703, 39] on icon "button" at bounding box center [696, 37] width 14 height 21
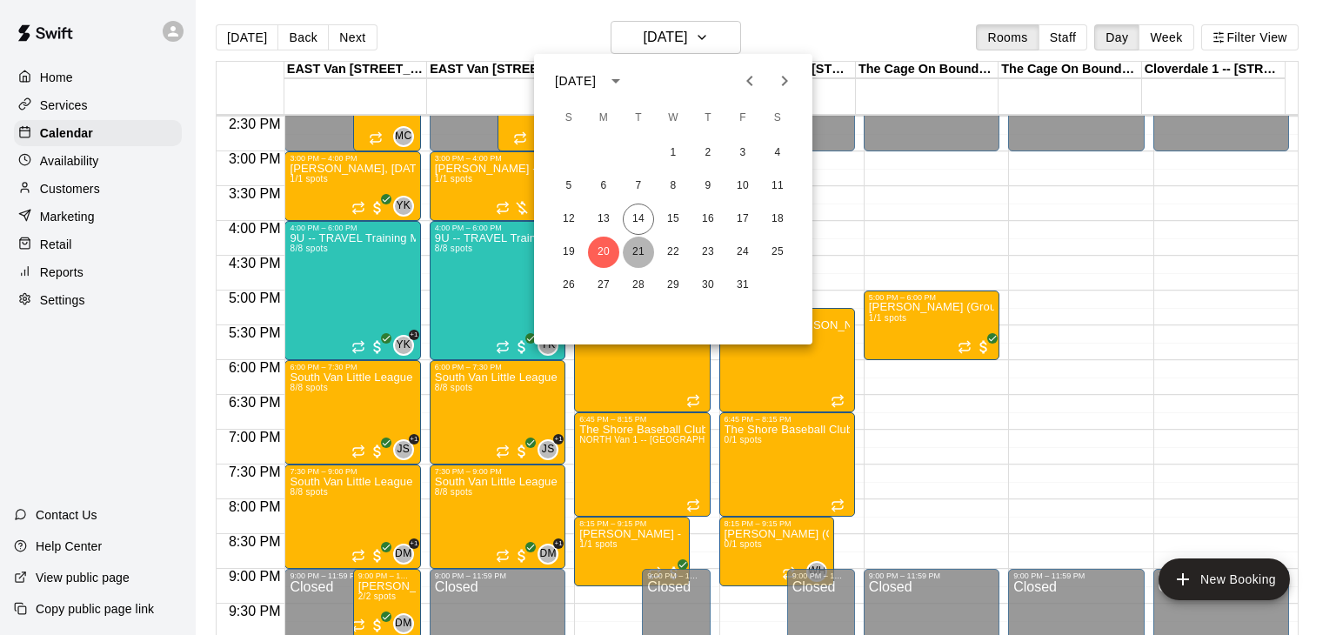
click at [635, 248] on button "21" at bounding box center [638, 252] width 31 height 31
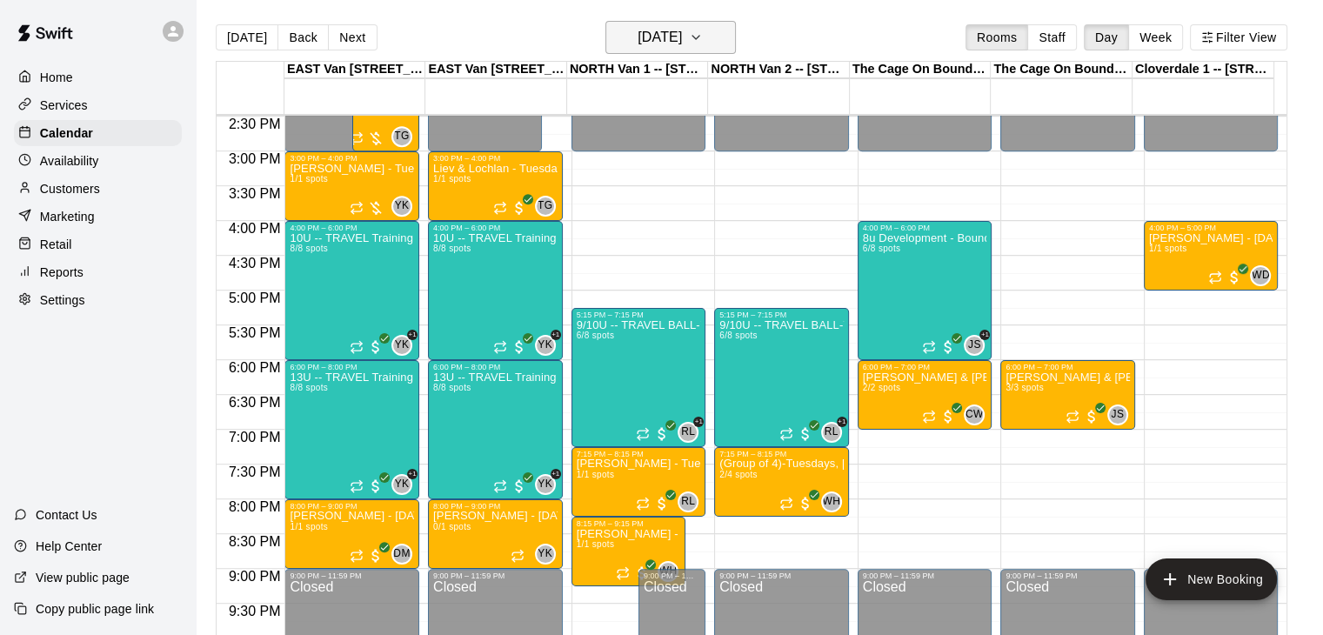
click at [699, 38] on icon "button" at bounding box center [695, 37] width 7 height 3
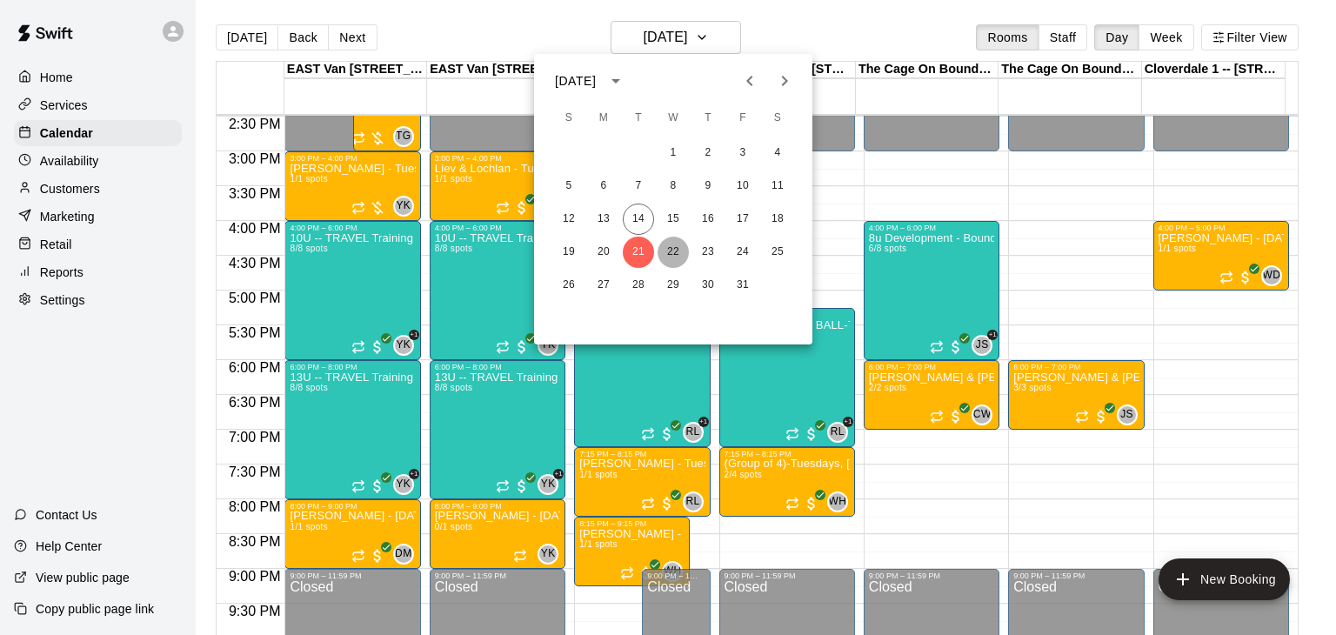
click at [674, 247] on button "22" at bounding box center [673, 252] width 31 height 31
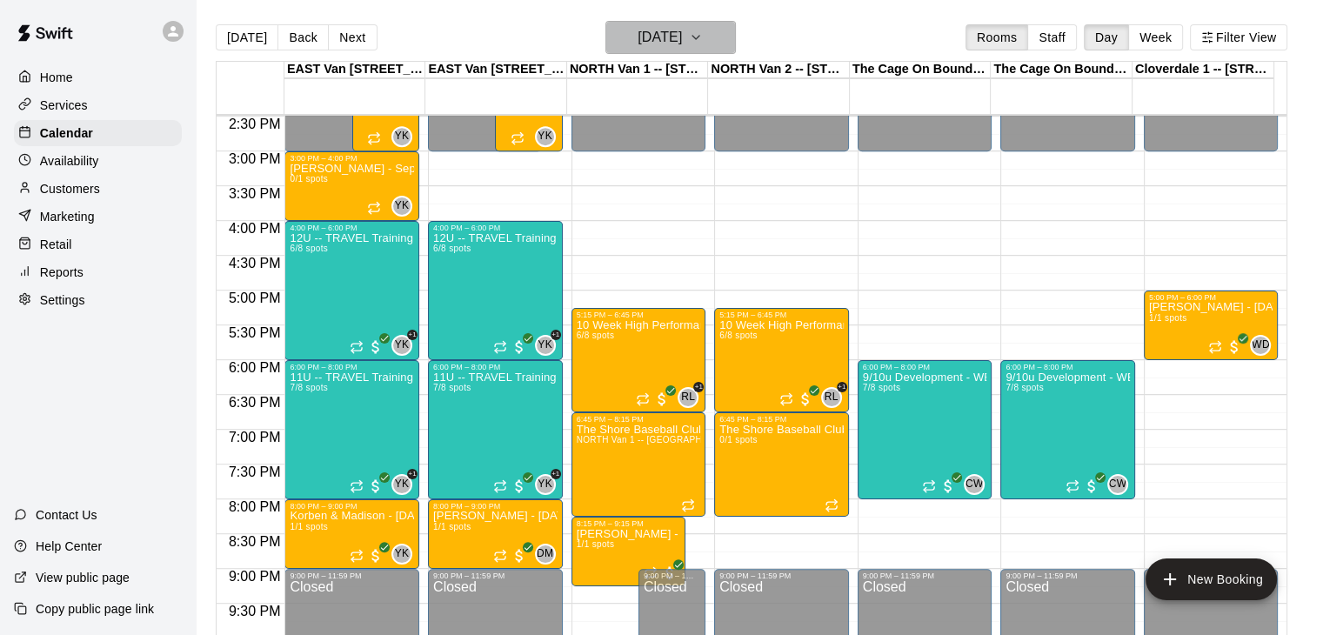
click at [703, 39] on icon "button" at bounding box center [696, 37] width 14 height 21
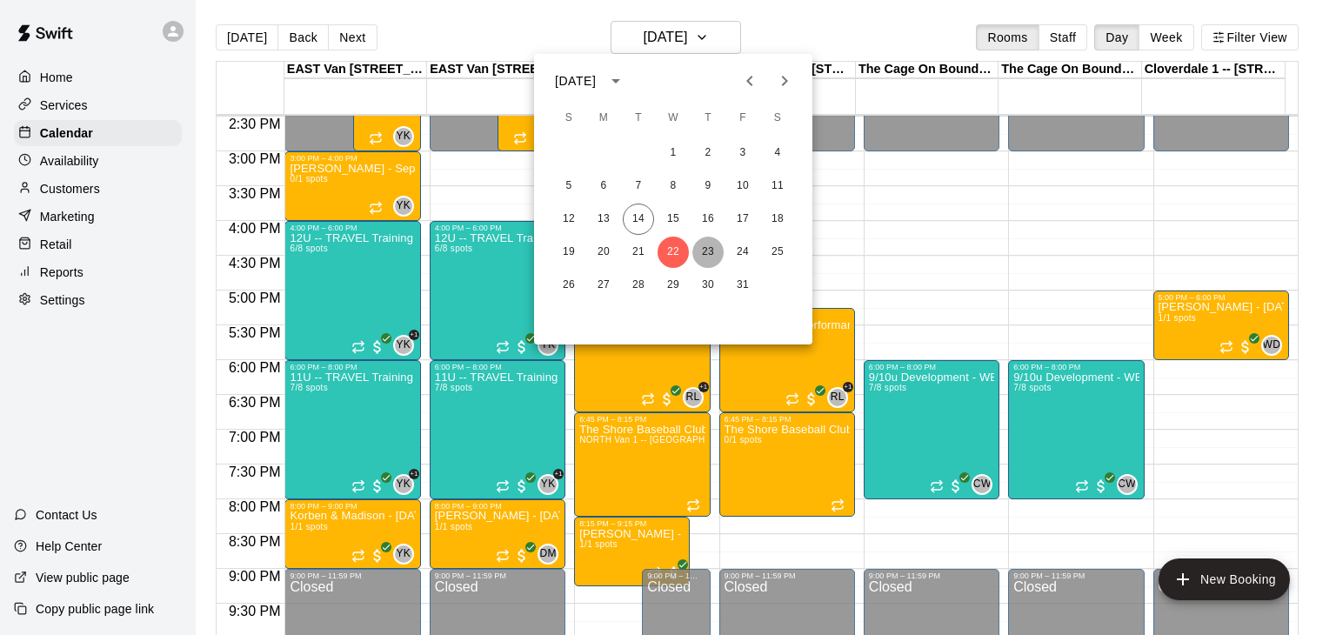
click at [710, 248] on button "23" at bounding box center [707, 252] width 31 height 31
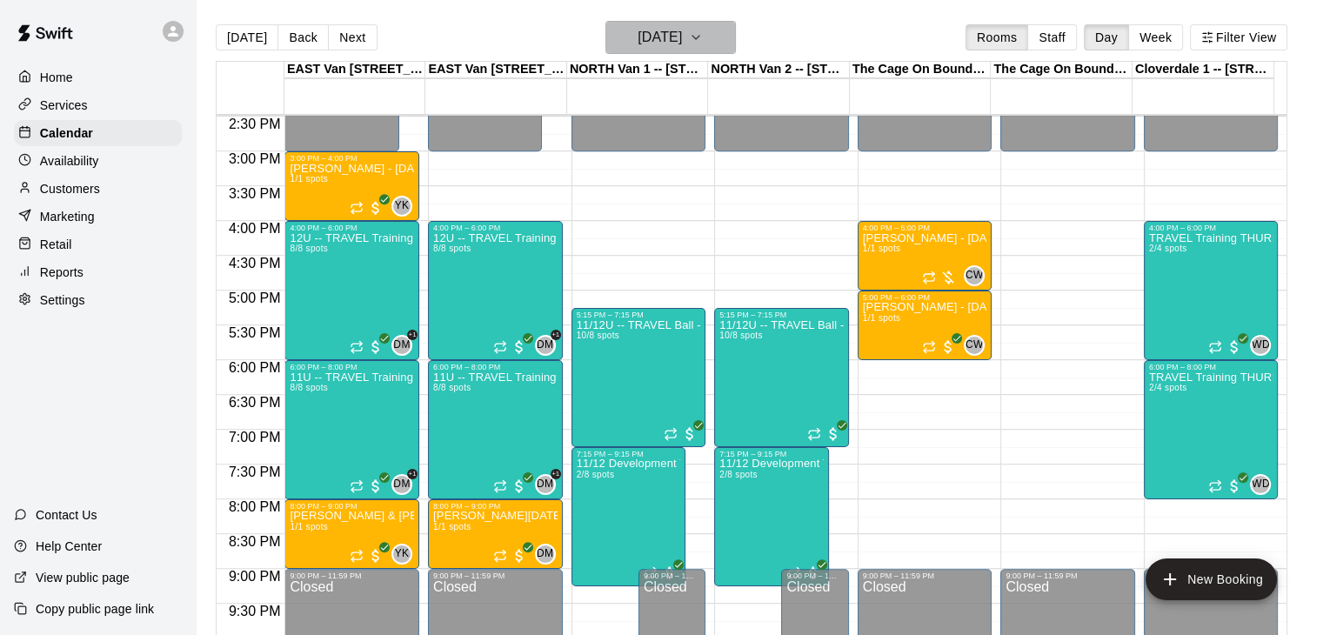
click at [703, 40] on icon "button" at bounding box center [696, 37] width 14 height 21
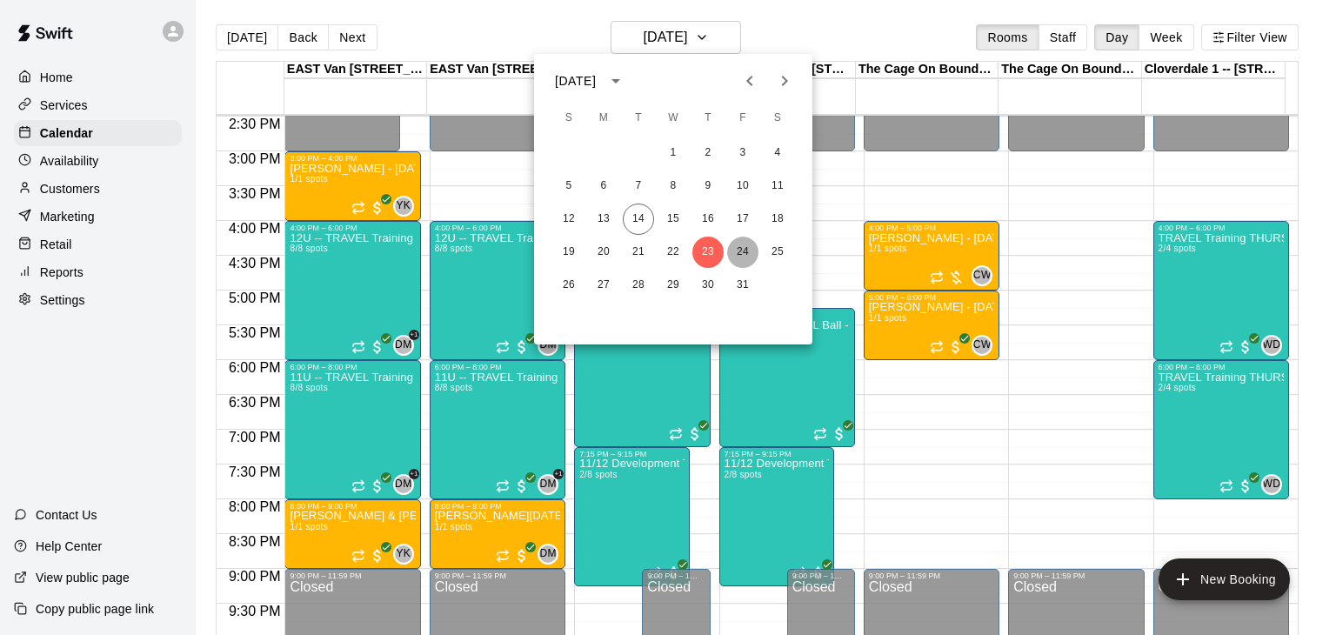
click at [744, 251] on button "24" at bounding box center [742, 252] width 31 height 31
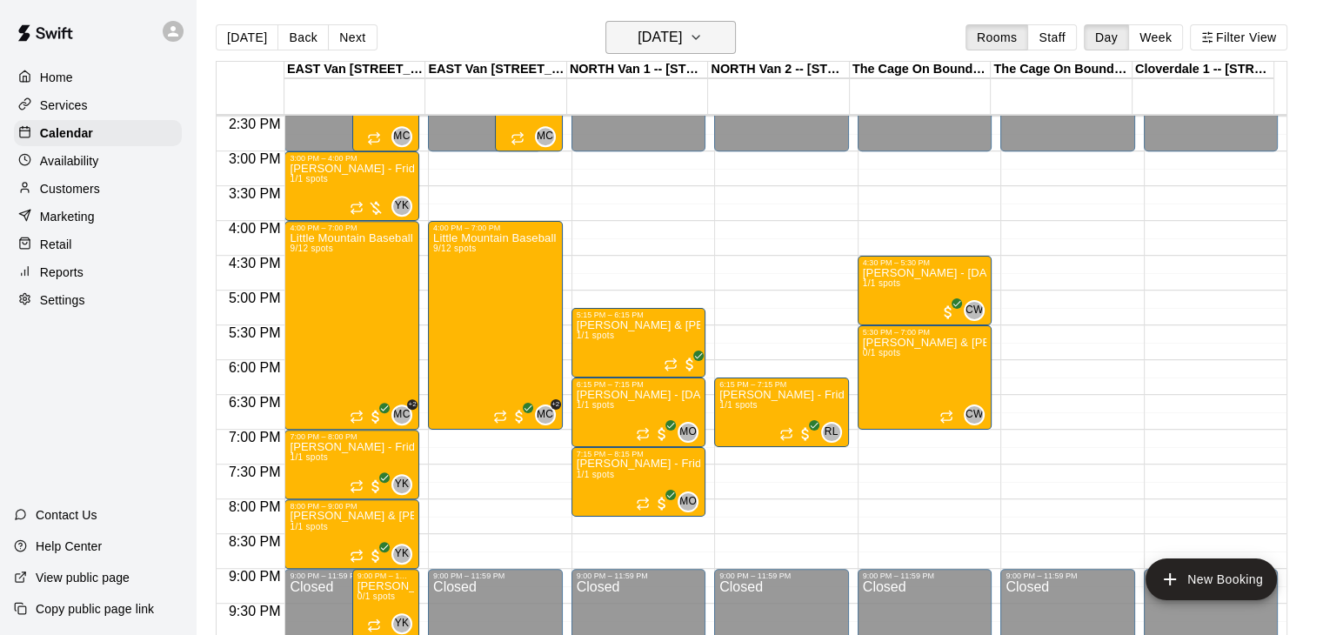
click at [703, 35] on icon "button" at bounding box center [696, 37] width 14 height 21
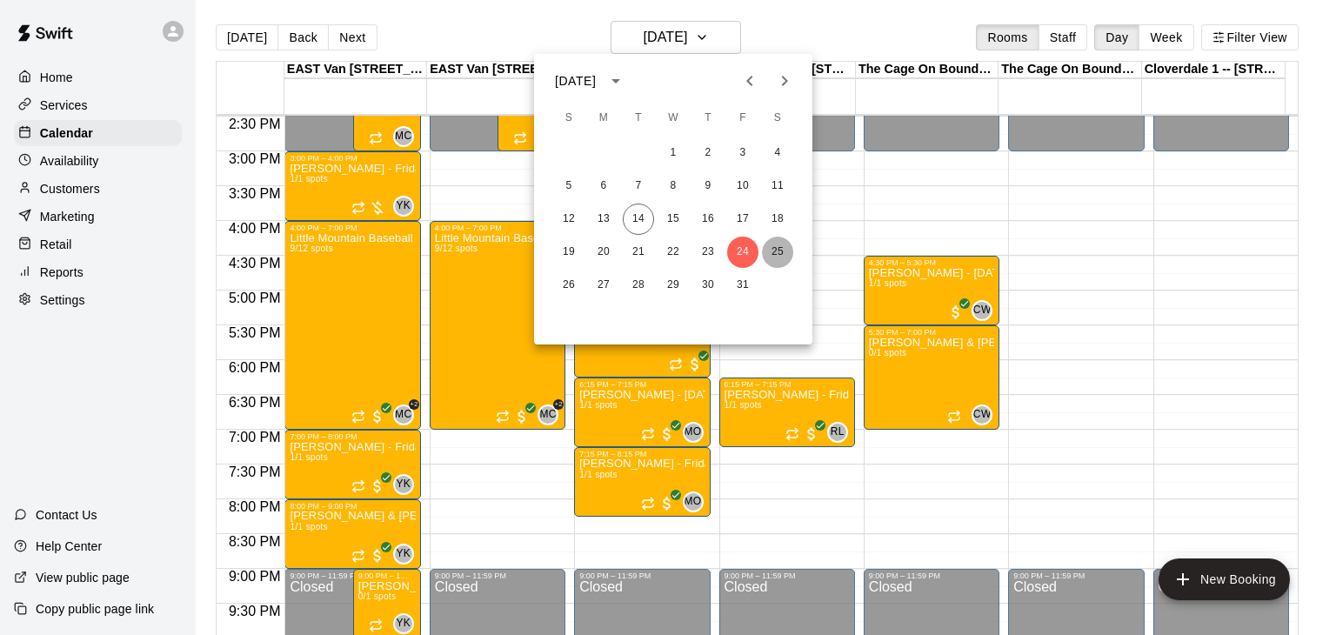
click at [778, 257] on button "25" at bounding box center [777, 252] width 31 height 31
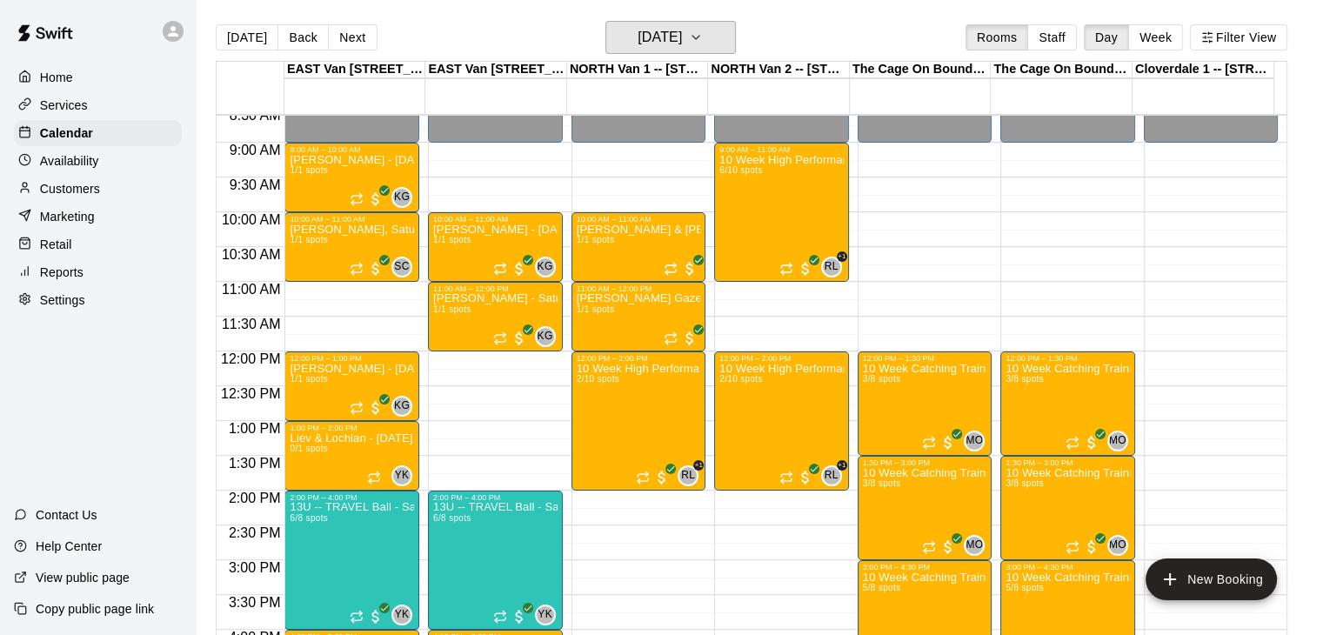
scroll to position [611, 0]
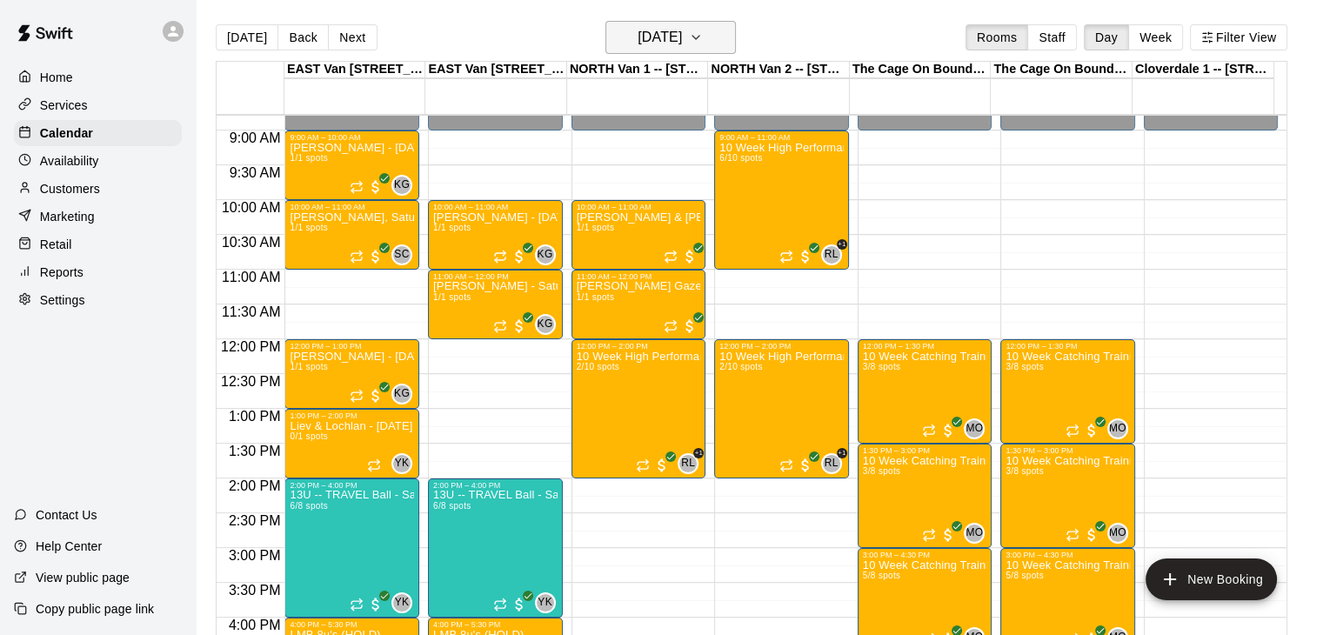
click at [703, 38] on icon "button" at bounding box center [696, 37] width 14 height 21
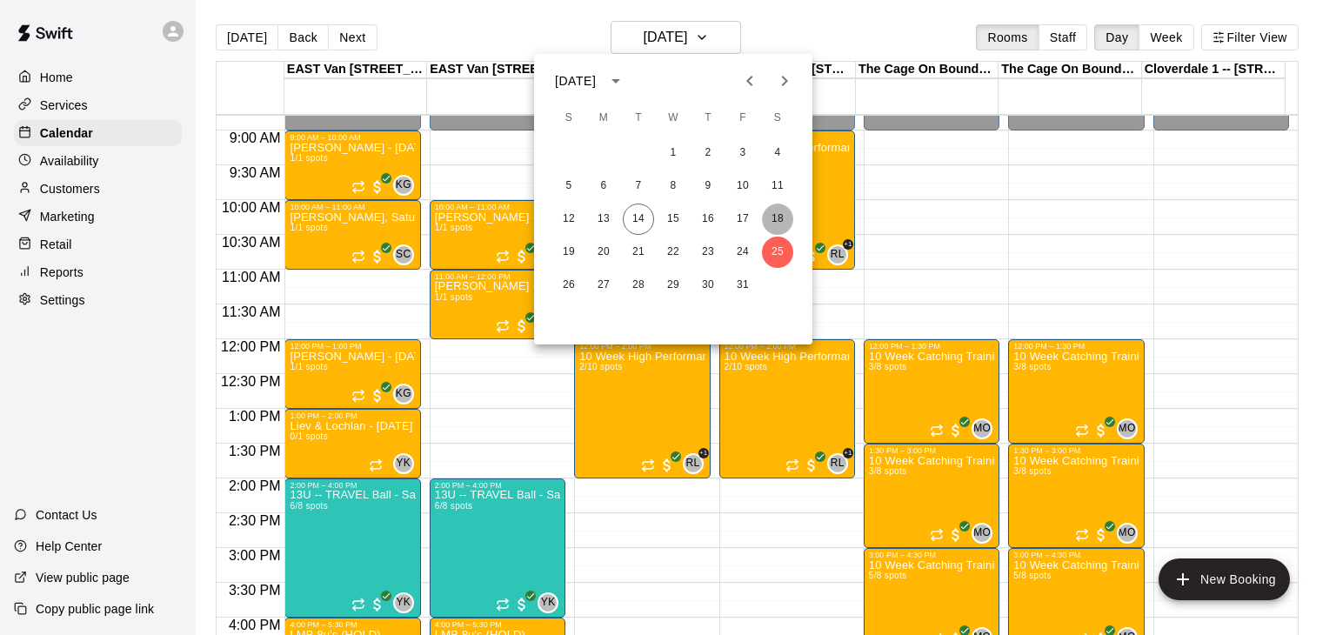
click at [774, 221] on button "18" at bounding box center [777, 219] width 31 height 31
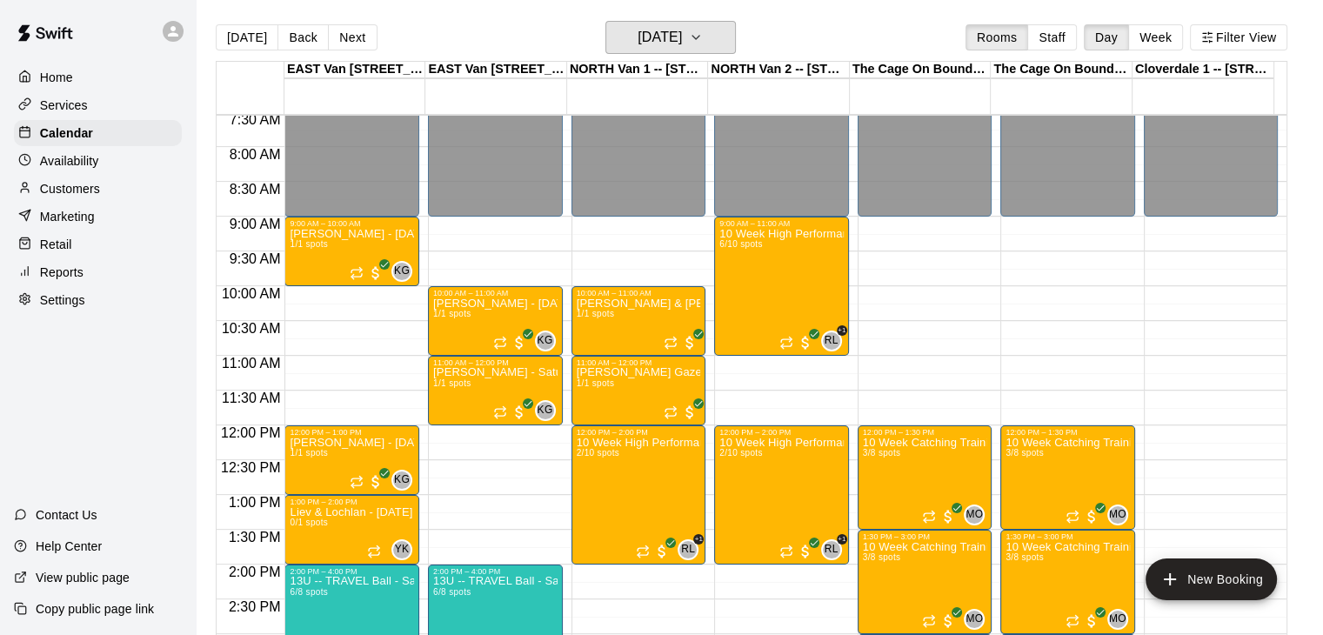
scroll to position [511, 0]
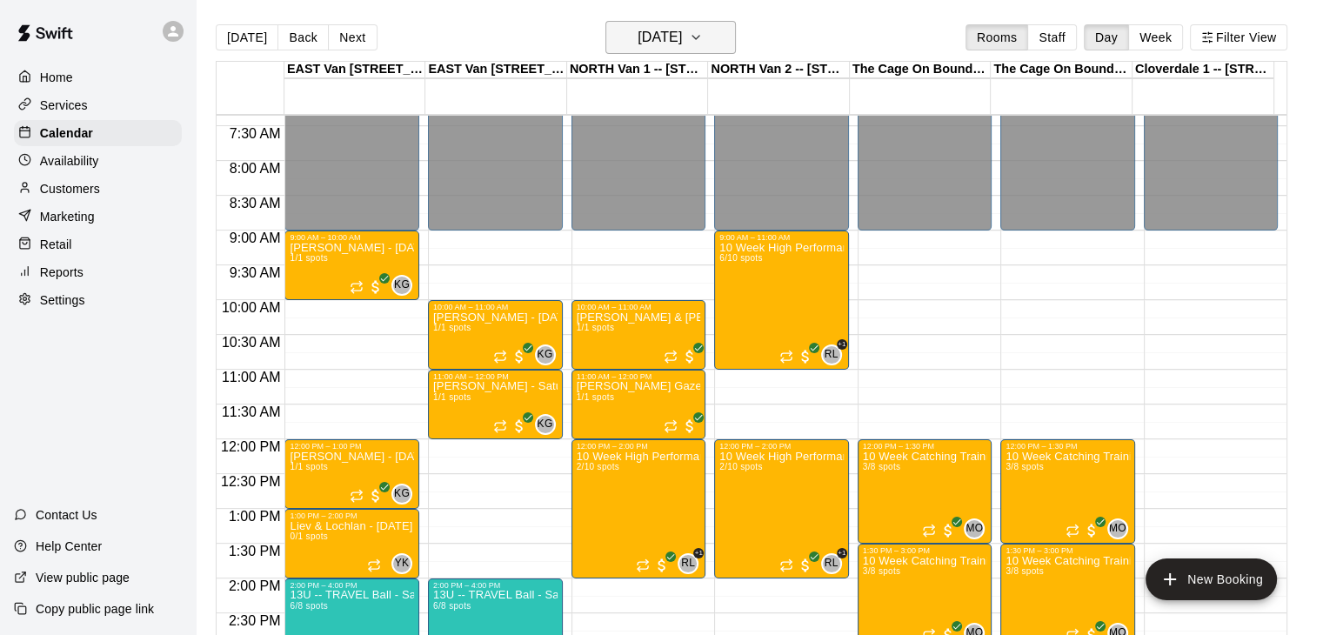
click at [703, 43] on icon "button" at bounding box center [696, 37] width 14 height 21
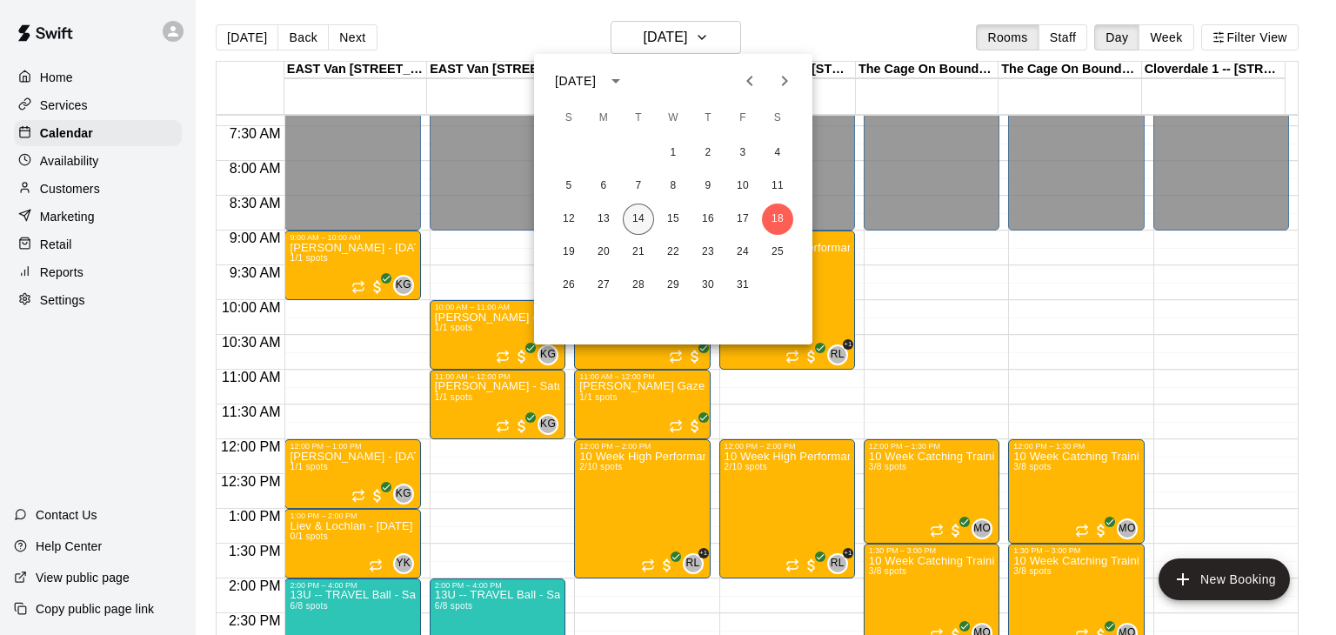
click at [637, 217] on button "14" at bounding box center [638, 219] width 31 height 31
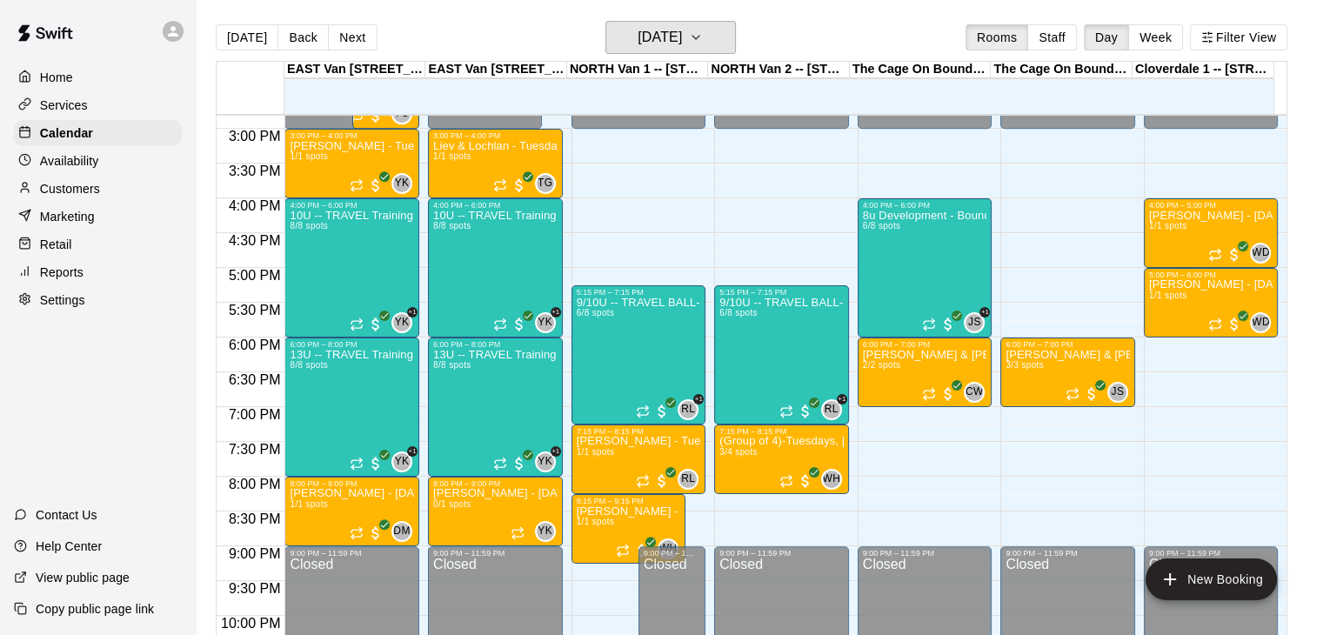
scroll to position [1022, 0]
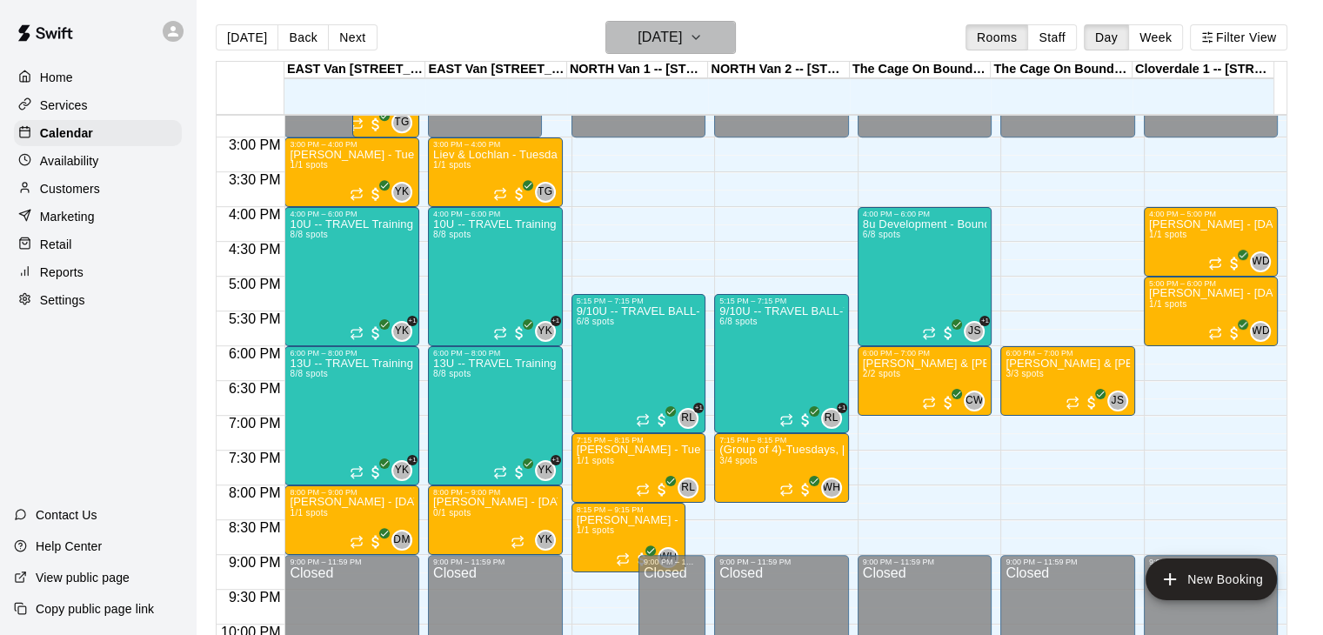
click at [703, 42] on icon "button" at bounding box center [696, 37] width 14 height 21
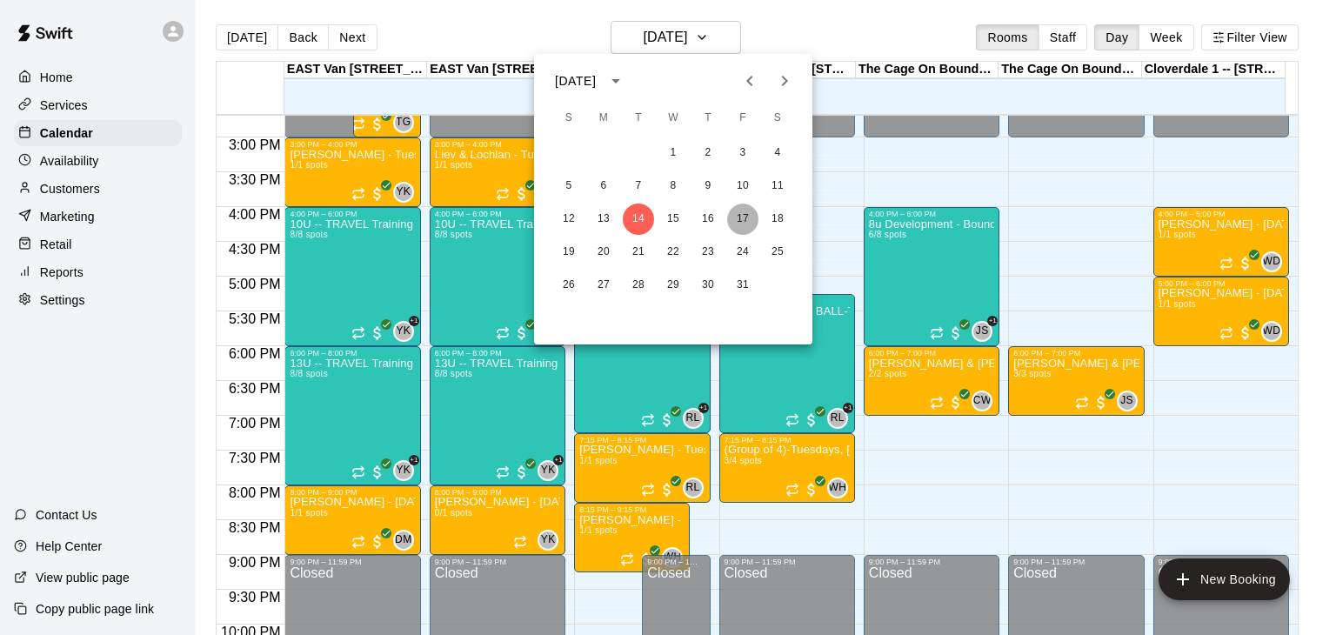
click at [736, 215] on button "17" at bounding box center [742, 219] width 31 height 31
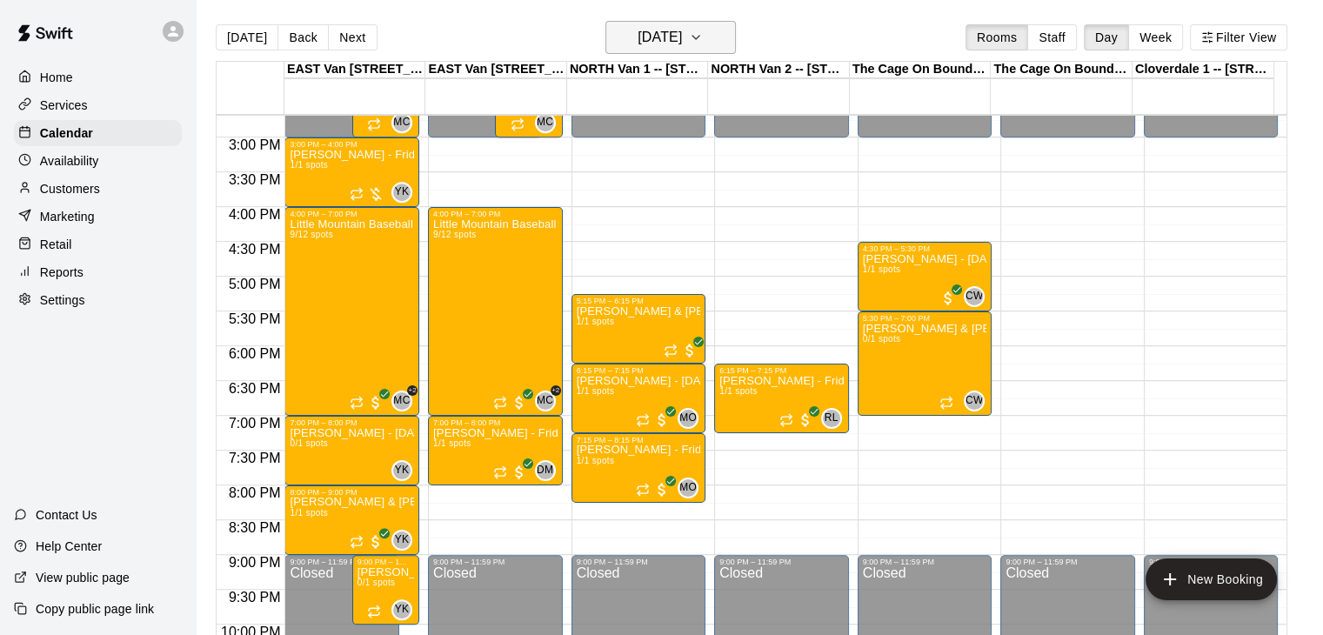
click at [703, 39] on icon "button" at bounding box center [696, 37] width 14 height 21
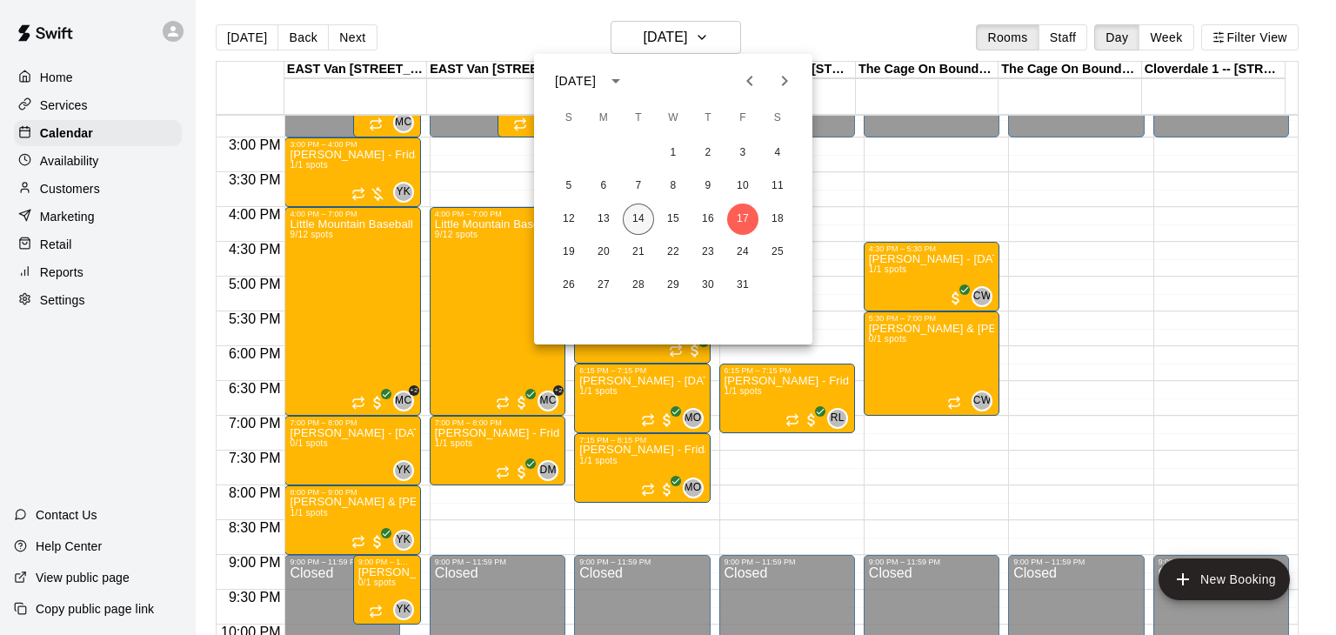
click at [637, 222] on button "14" at bounding box center [638, 219] width 31 height 31
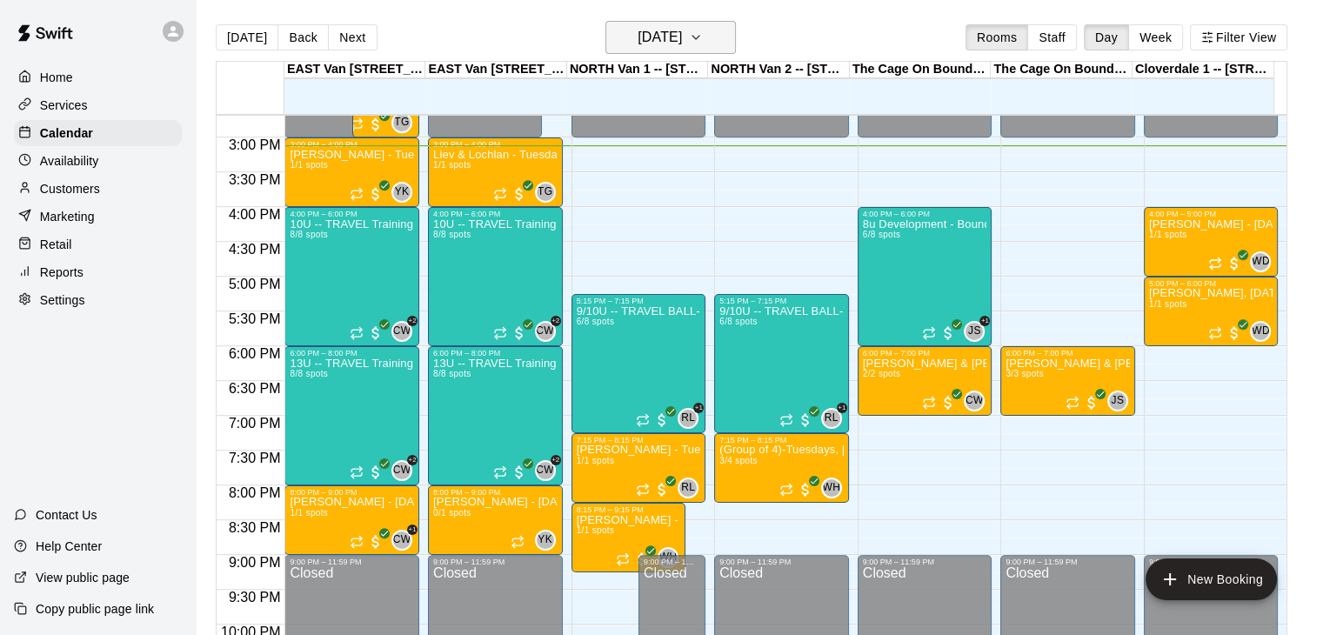
click at [703, 29] on icon "button" at bounding box center [696, 37] width 14 height 21
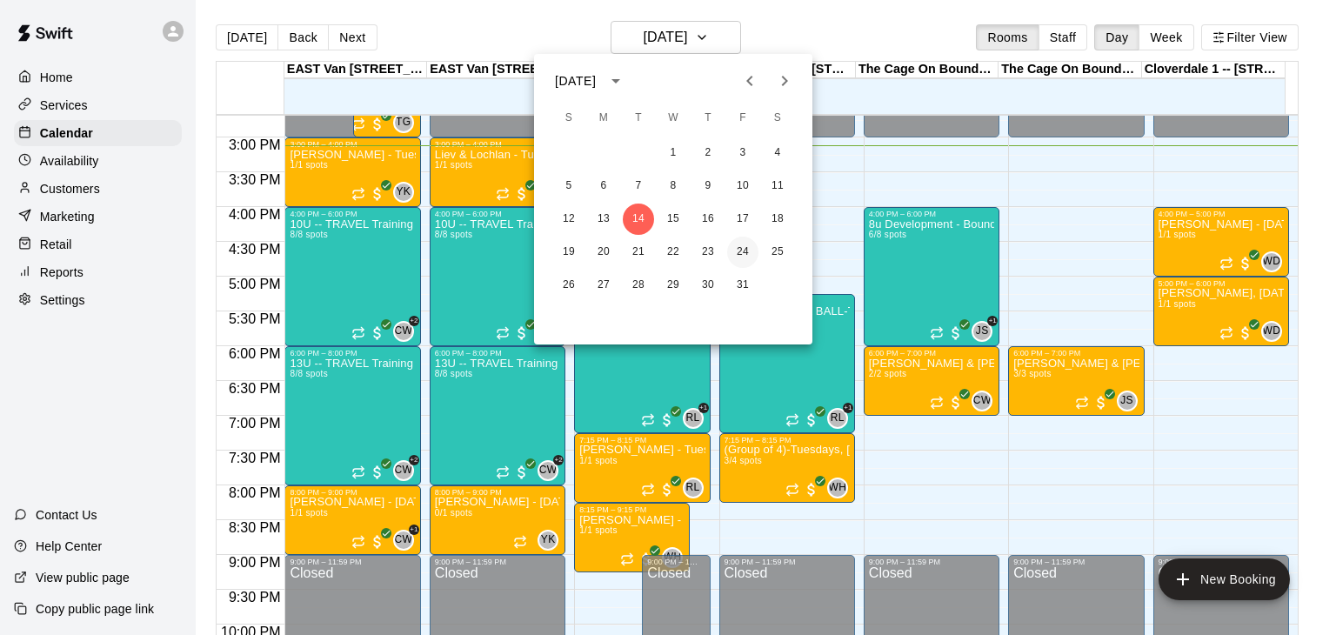
click at [732, 250] on button "24" at bounding box center [742, 252] width 31 height 31
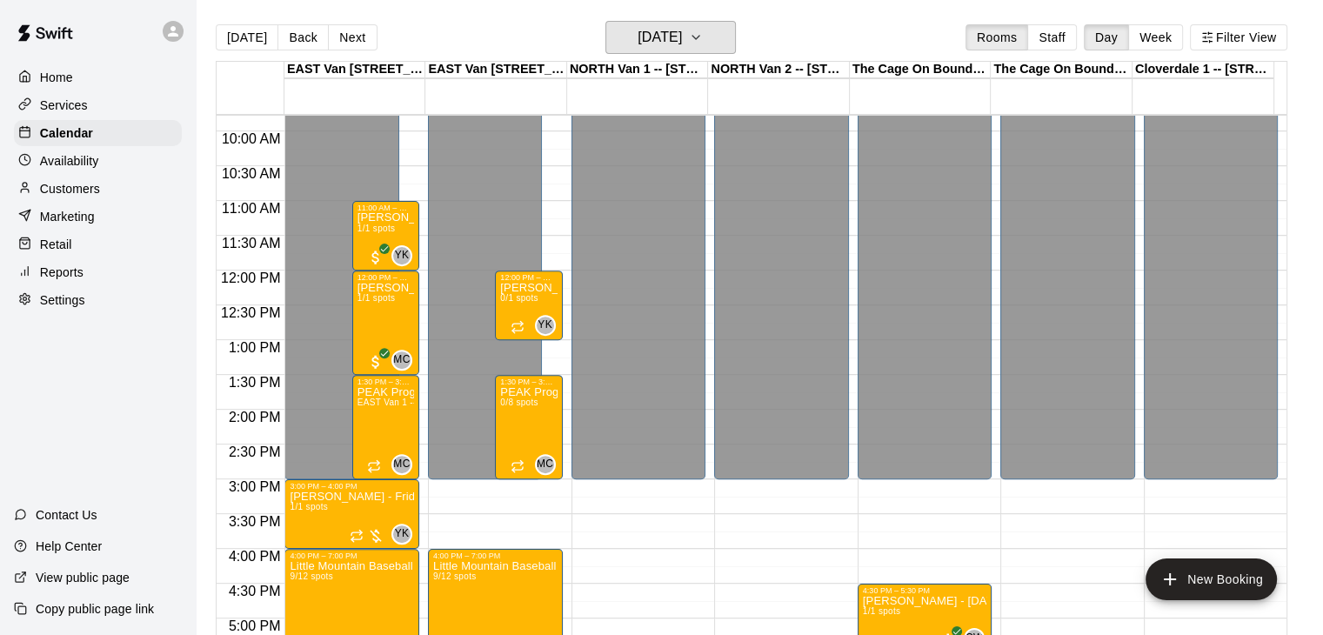
scroll to position [653, 0]
